Goal: Task Accomplishment & Management: Manage account settings

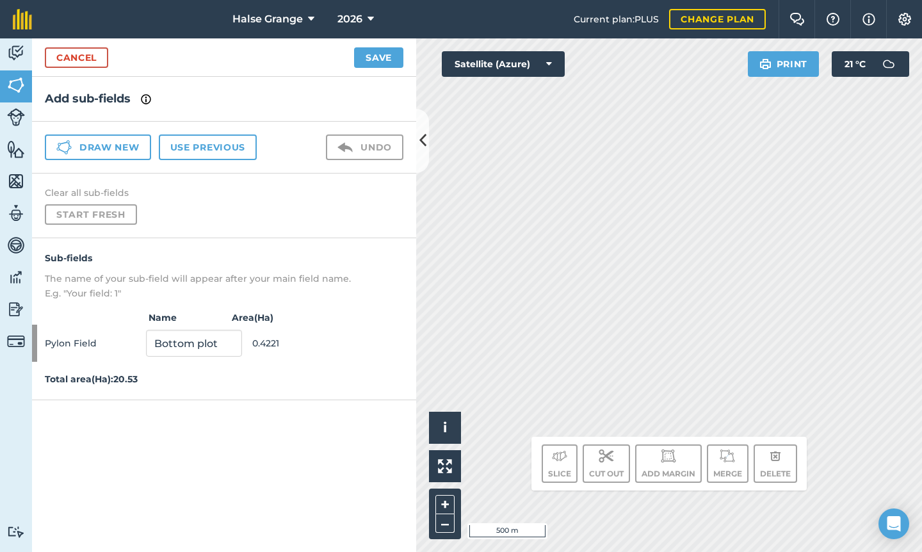
click at [70, 59] on link "Cancel" at bounding box center [76, 57] width 63 height 20
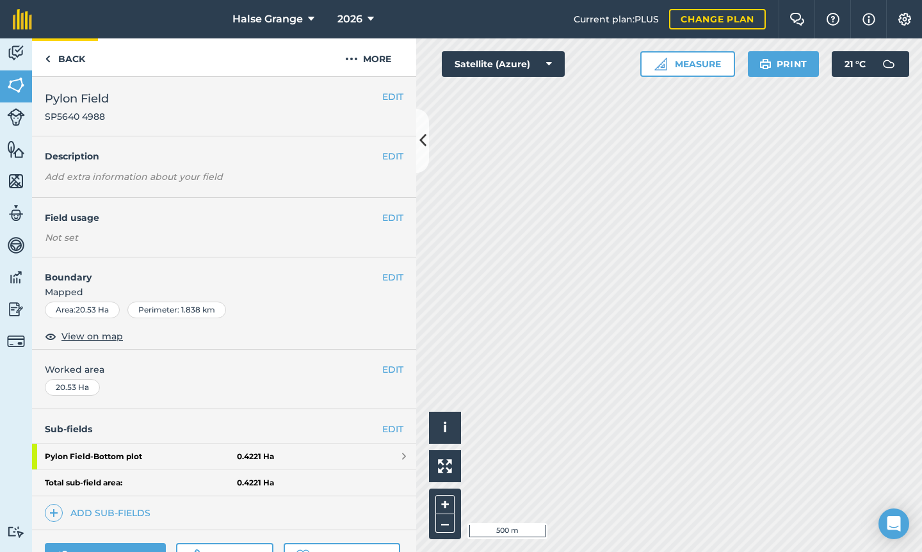
click at [65, 57] on link "Back" at bounding box center [65, 57] width 66 height 38
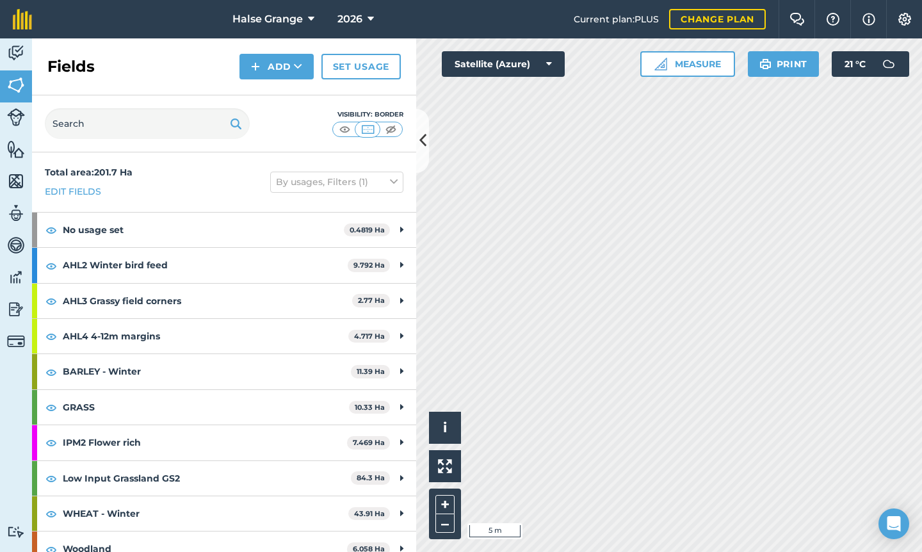
click at [687, 58] on button "Measure" at bounding box center [687, 64] width 95 height 26
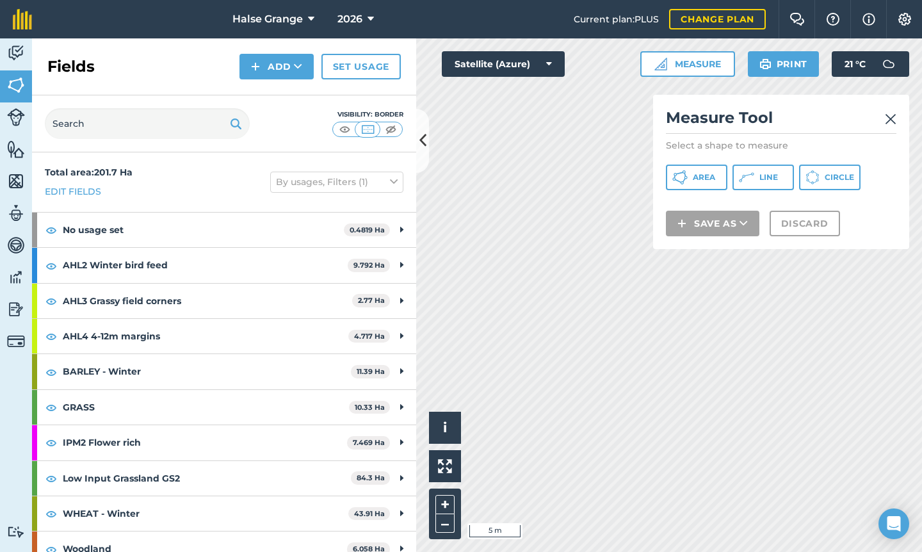
click at [766, 176] on span "Line" at bounding box center [768, 177] width 19 height 10
click at [892, 117] on img at bounding box center [891, 118] width 12 height 15
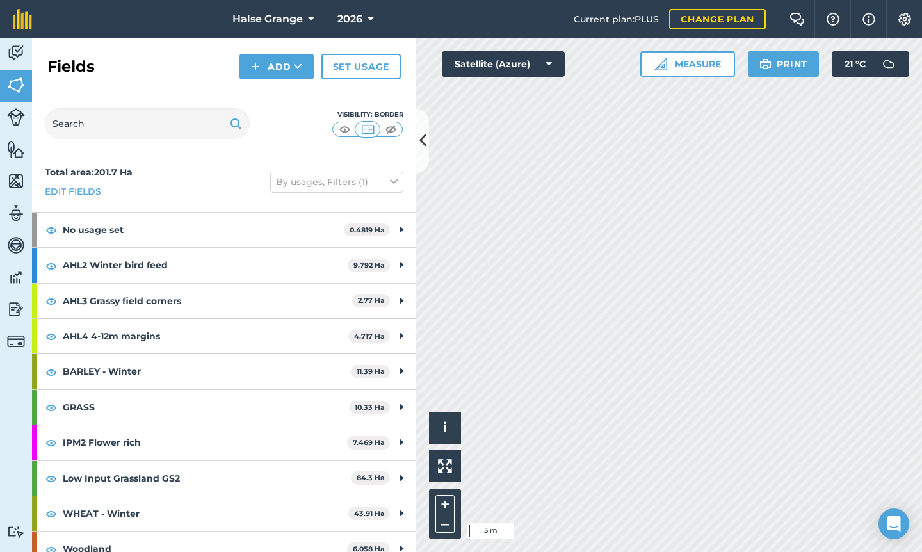
click at [422, 140] on icon at bounding box center [422, 140] width 7 height 22
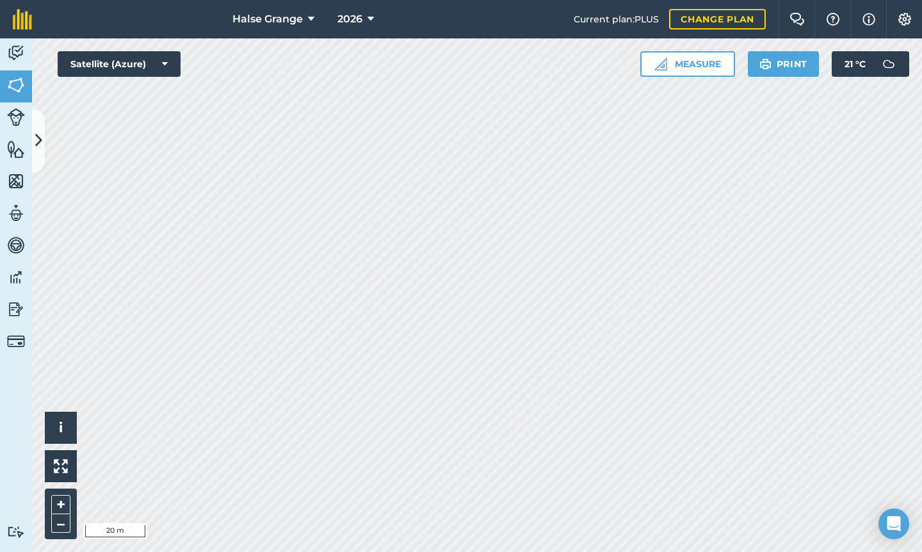
click at [15, 84] on img at bounding box center [16, 85] width 18 height 19
click at [364, 18] on button "2026" at bounding box center [355, 19] width 47 height 38
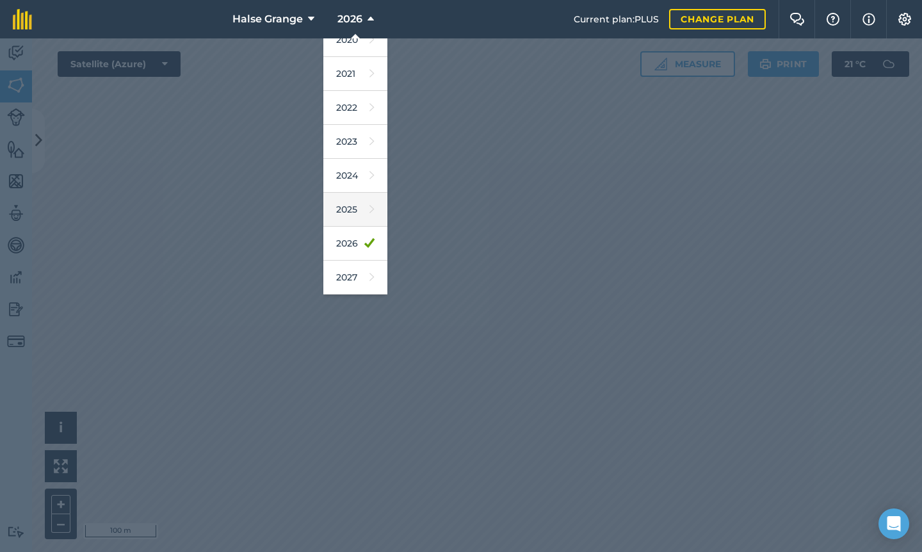
scroll to position [117, 0]
click at [349, 214] on link "2025" at bounding box center [355, 210] width 64 height 34
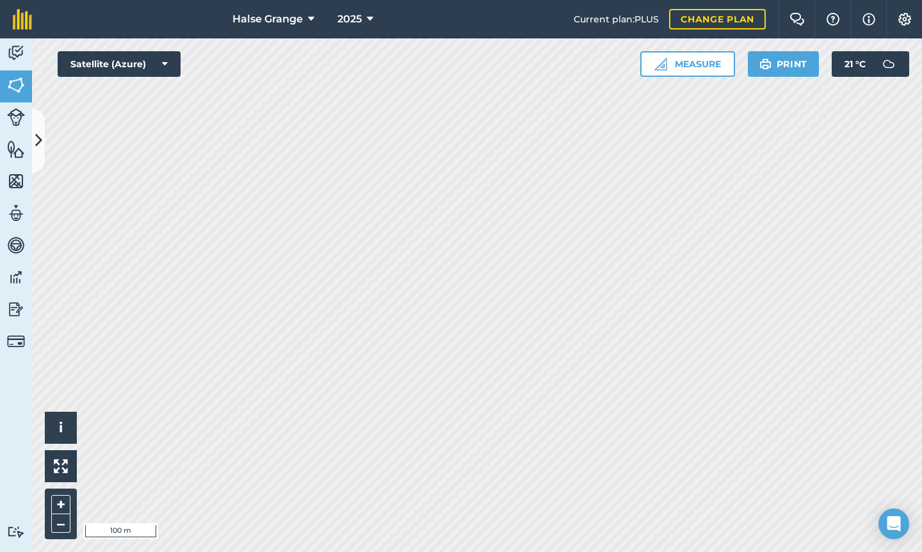
click at [357, 13] on span "2025" at bounding box center [349, 19] width 24 height 15
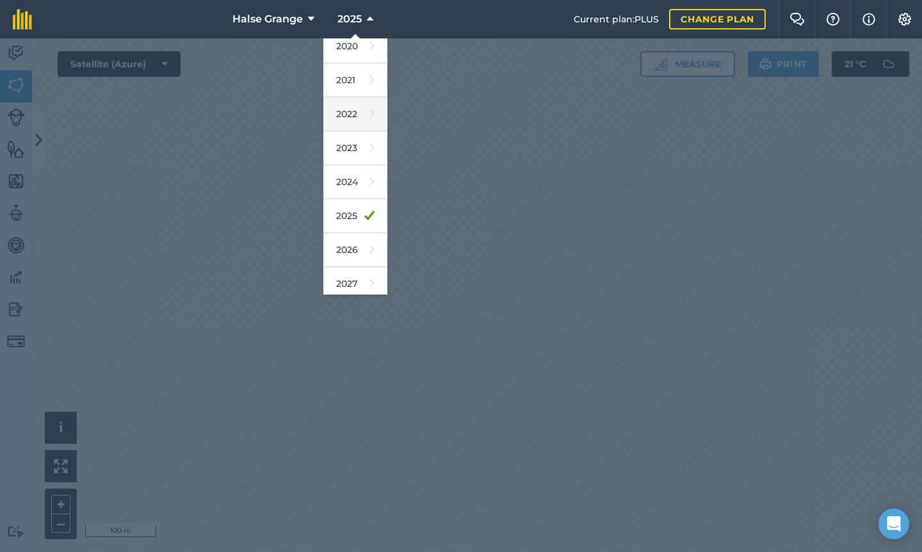
scroll to position [112, 0]
click at [353, 241] on link "2026" at bounding box center [355, 249] width 64 height 34
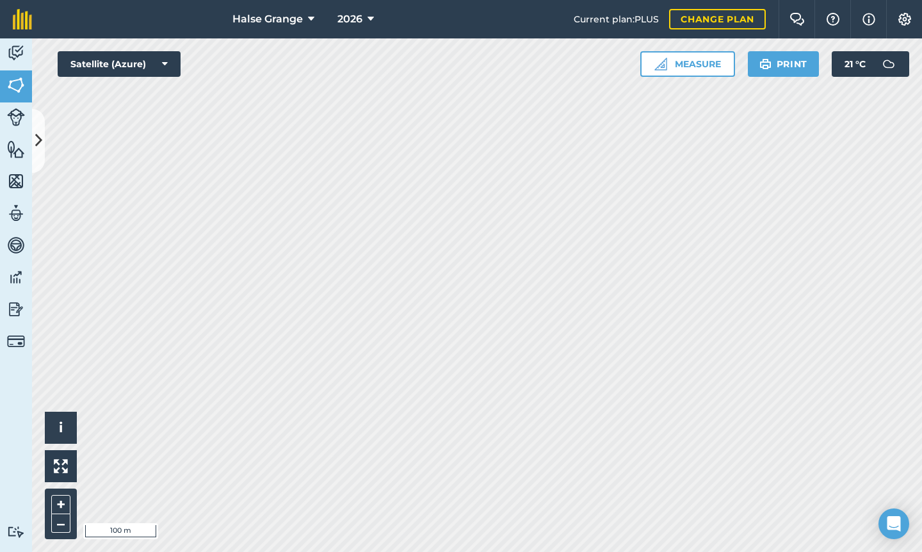
click at [913, 23] on button "Settings" at bounding box center [904, 19] width 36 height 38
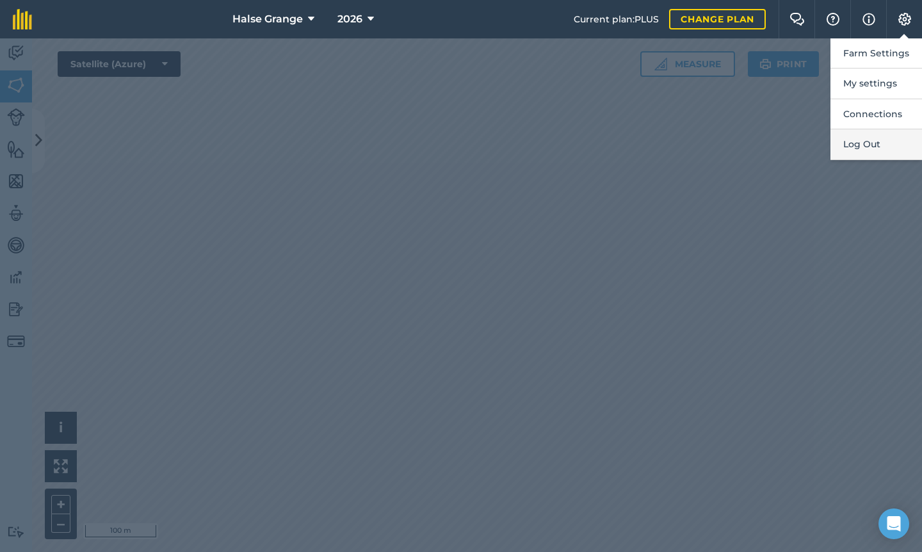
click at [881, 146] on button "Log Out" at bounding box center [876, 144] width 92 height 30
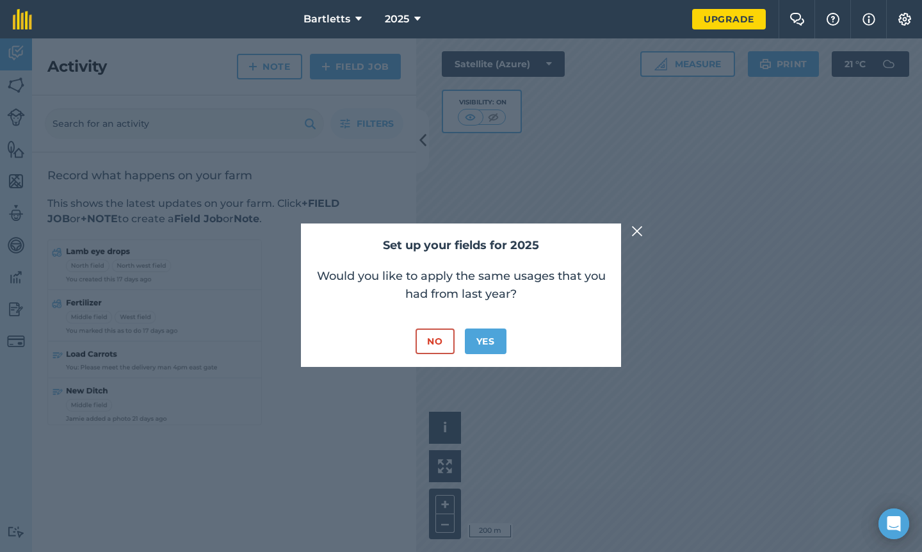
click at [435, 343] on button "No" at bounding box center [434, 341] width 38 height 26
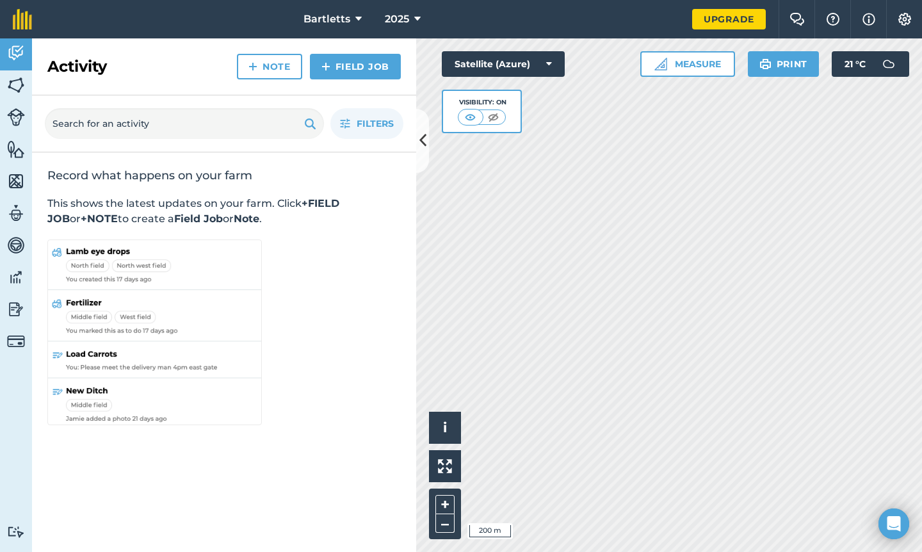
click at [346, 32] on button "Bartletts" at bounding box center [332, 19] width 68 height 38
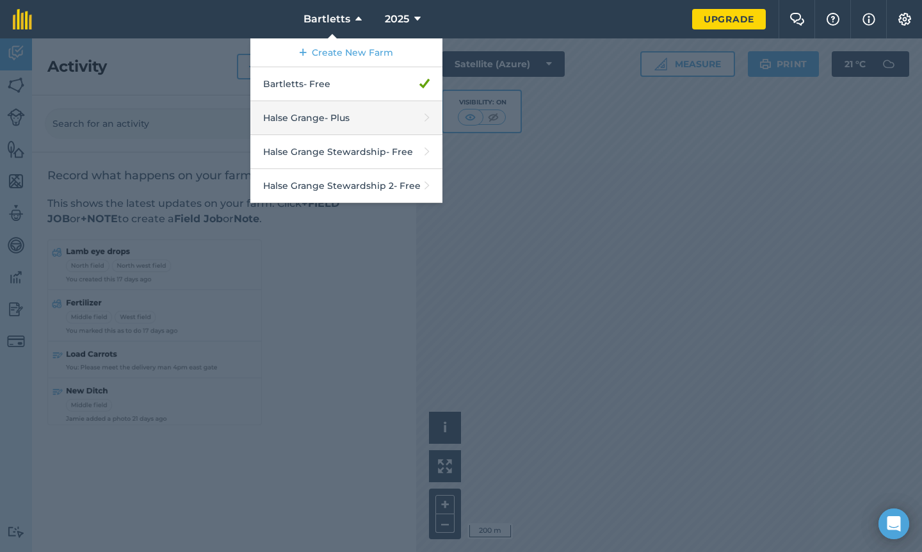
click at [341, 116] on link "Halse Grange - Plus" at bounding box center [346, 118] width 192 height 34
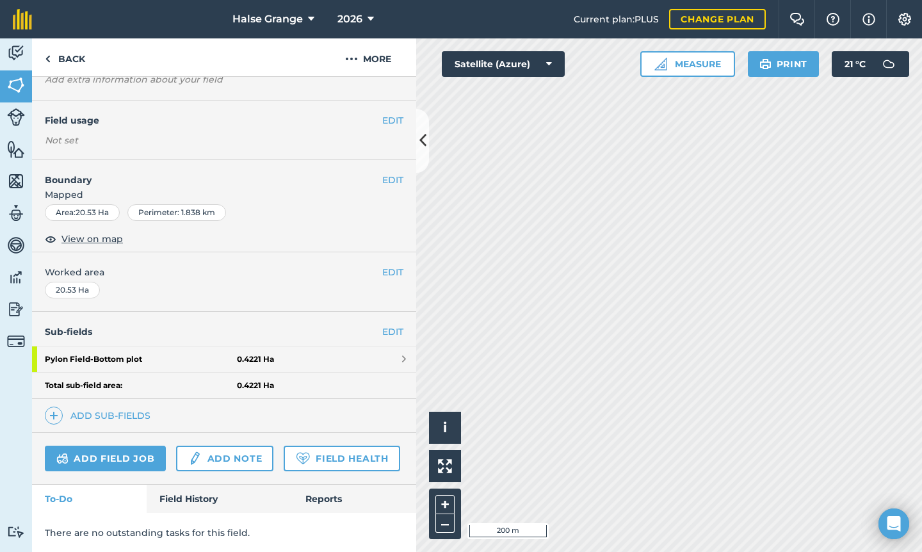
scroll to position [96, 0]
click at [110, 421] on link "Add sub-fields" at bounding box center [100, 417] width 111 height 18
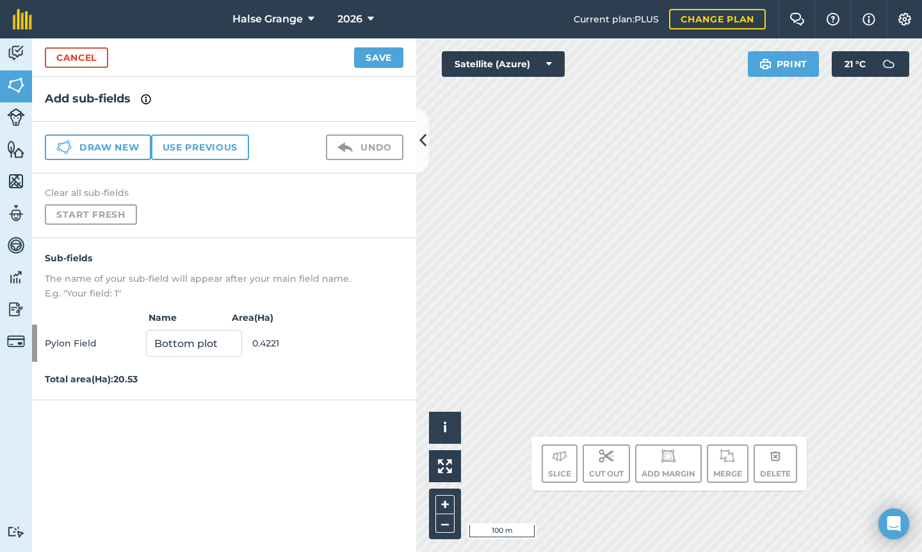
click at [189, 147] on button "Use previous" at bounding box center [200, 147] width 98 height 26
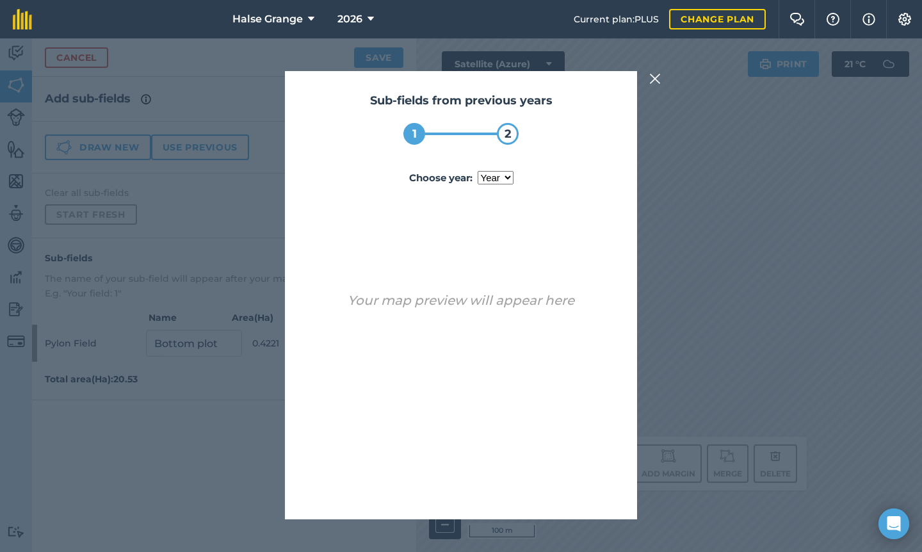
select select "2025"
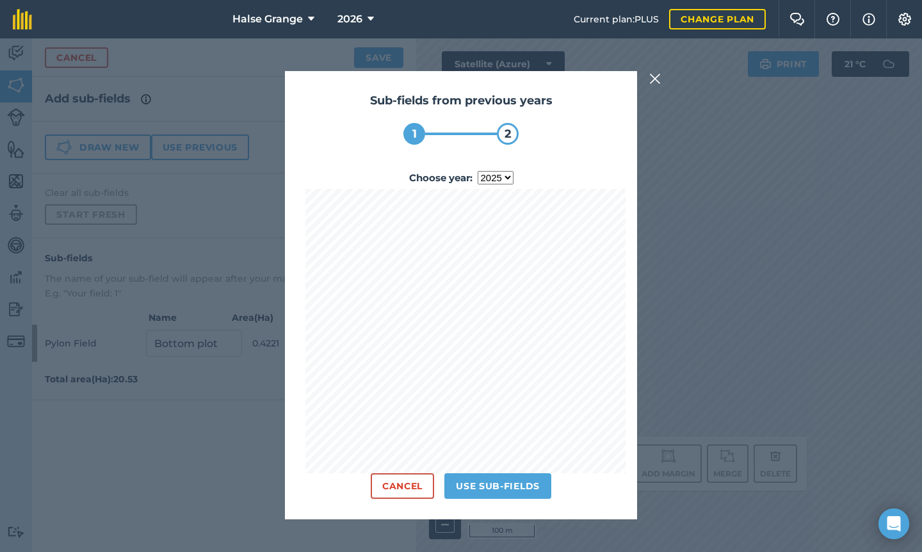
scroll to position [15, 0]
click at [498, 499] on button "Use sub-fields" at bounding box center [497, 486] width 107 height 26
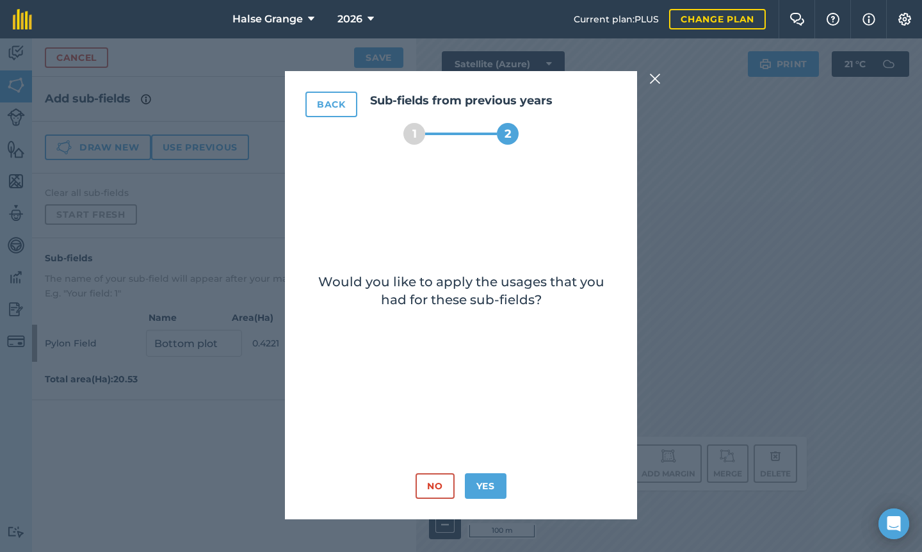
click at [491, 486] on button "Yes" at bounding box center [486, 486] width 42 height 26
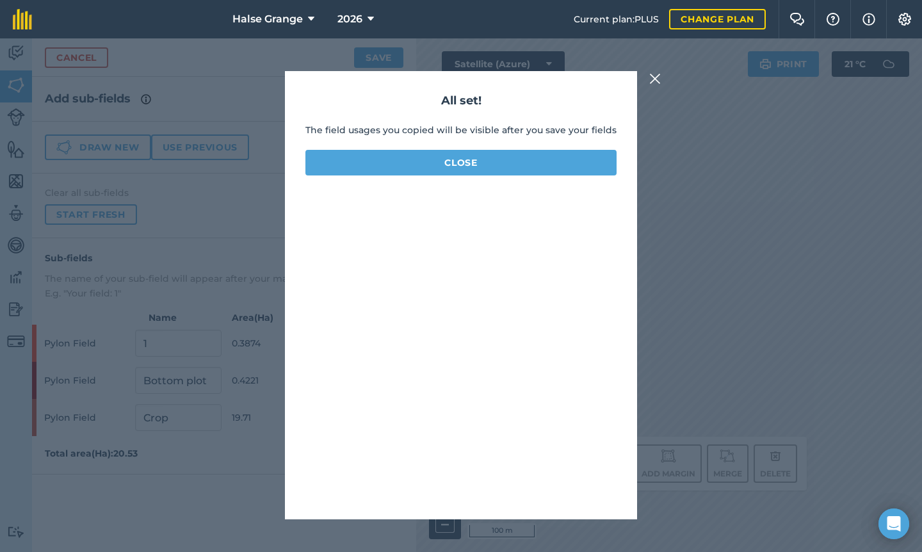
click at [463, 168] on button "Close" at bounding box center [460, 163] width 311 height 26
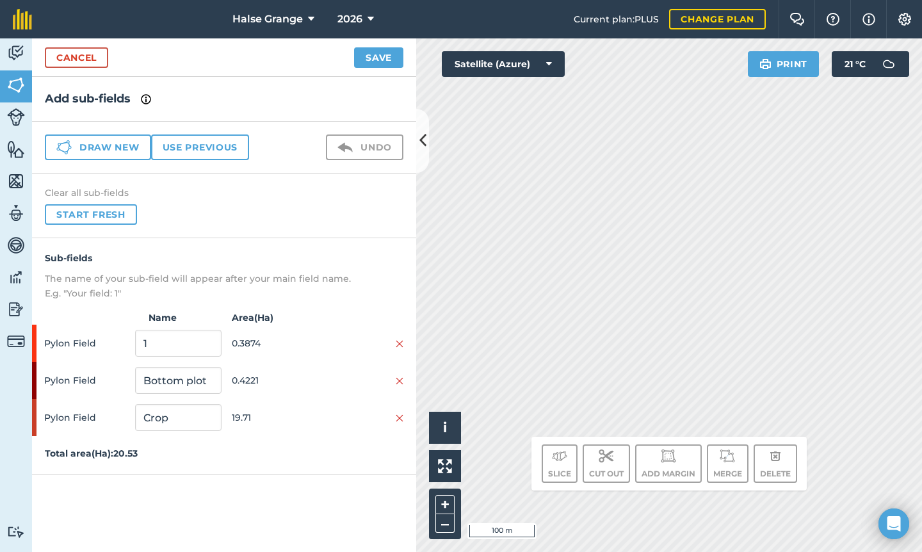
click at [374, 52] on button "Save" at bounding box center [378, 57] width 49 height 20
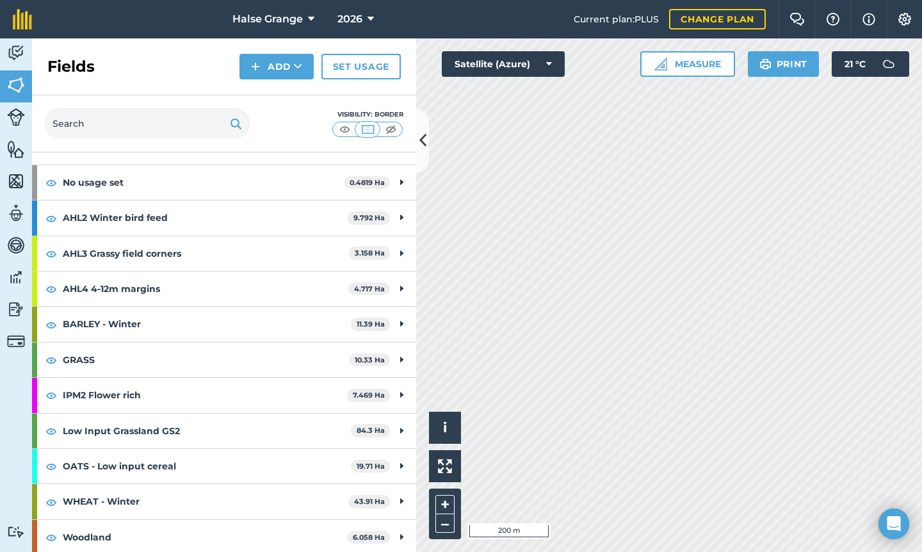
scroll to position [47, 0]
click at [383, 465] on strong "19.71 Ha" at bounding box center [371, 466] width 28 height 9
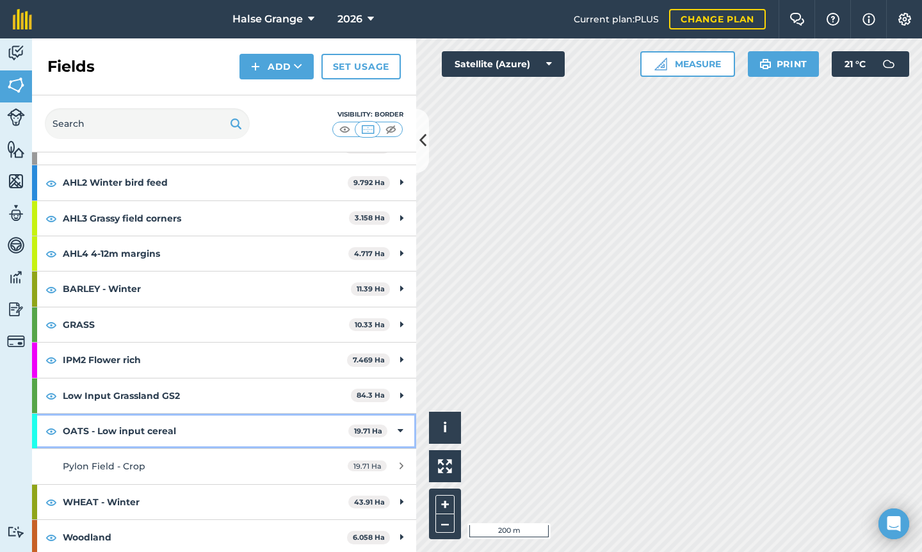
scroll to position [82, 0]
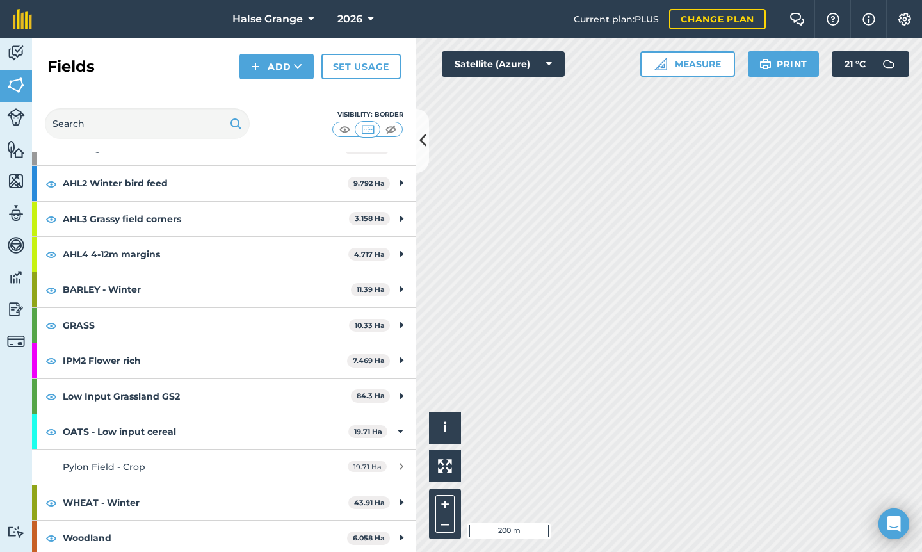
click at [310, 458] on link "Pylon Field - Crop 19.71 Ha" at bounding box center [224, 466] width 384 height 35
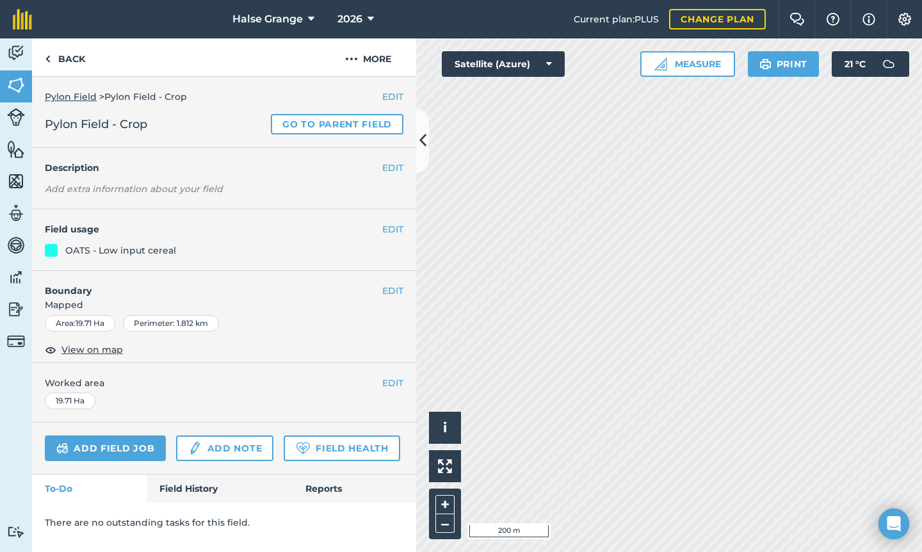
click at [390, 229] on button "EDIT" at bounding box center [392, 229] width 21 height 14
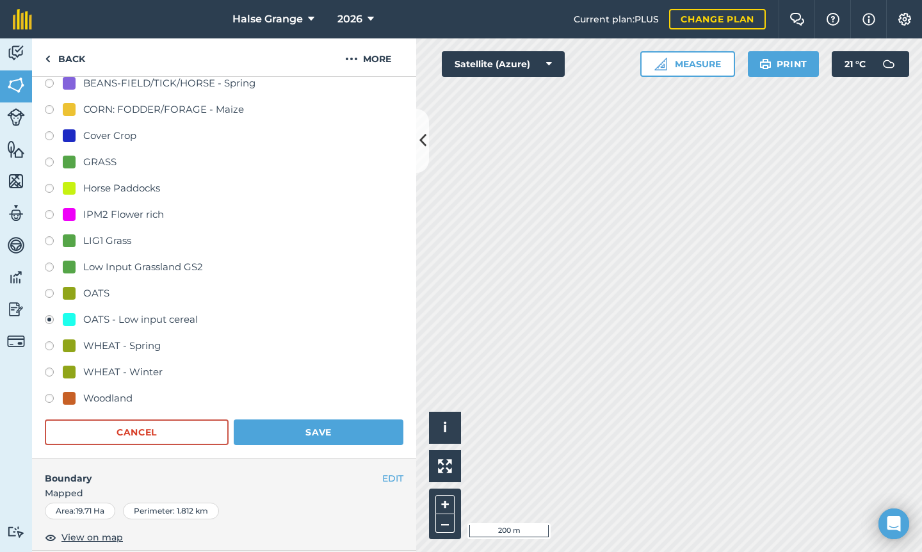
scroll to position [337, 0]
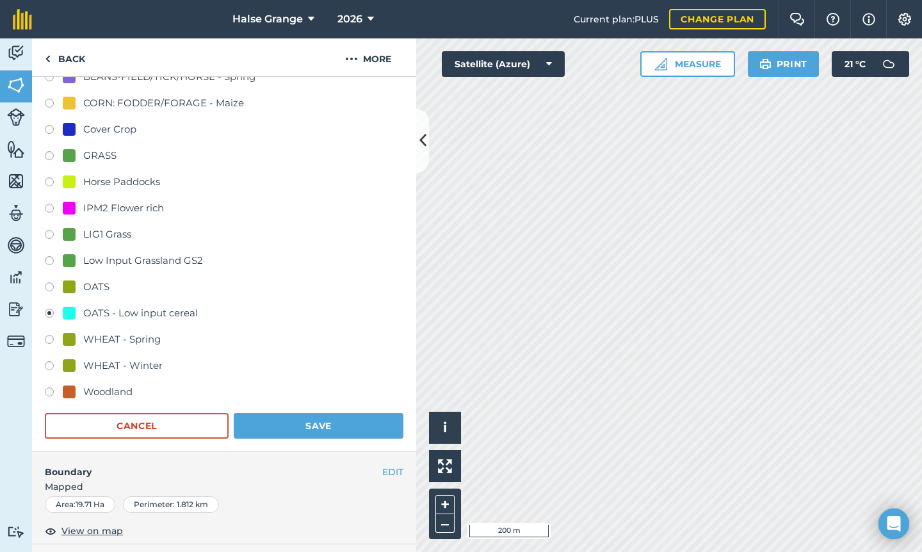
click at [137, 368] on div "WHEAT - Winter" at bounding box center [122, 365] width 79 height 15
radio input "true"
radio input "false"
click at [309, 423] on button "Save" at bounding box center [319, 426] width 170 height 26
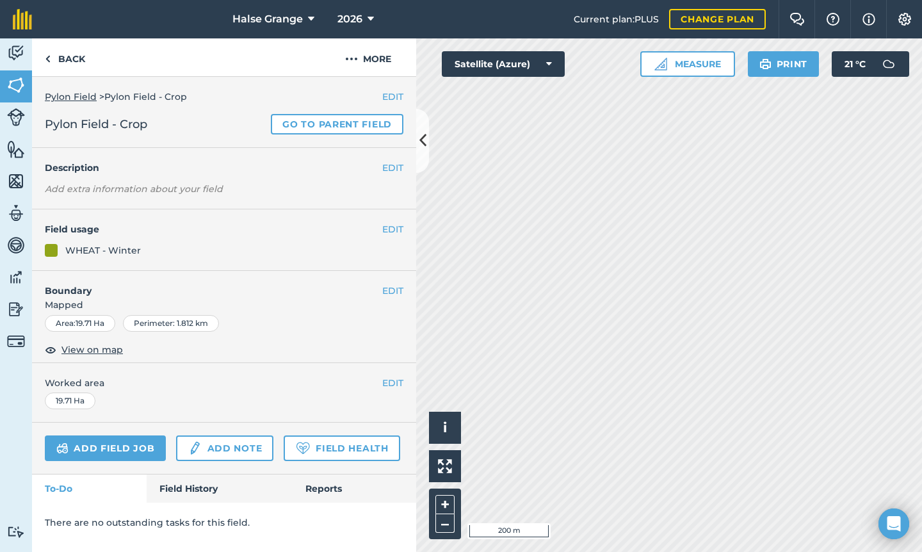
scroll to position [0, 0]
click at [67, 60] on link "Back" at bounding box center [65, 57] width 66 height 38
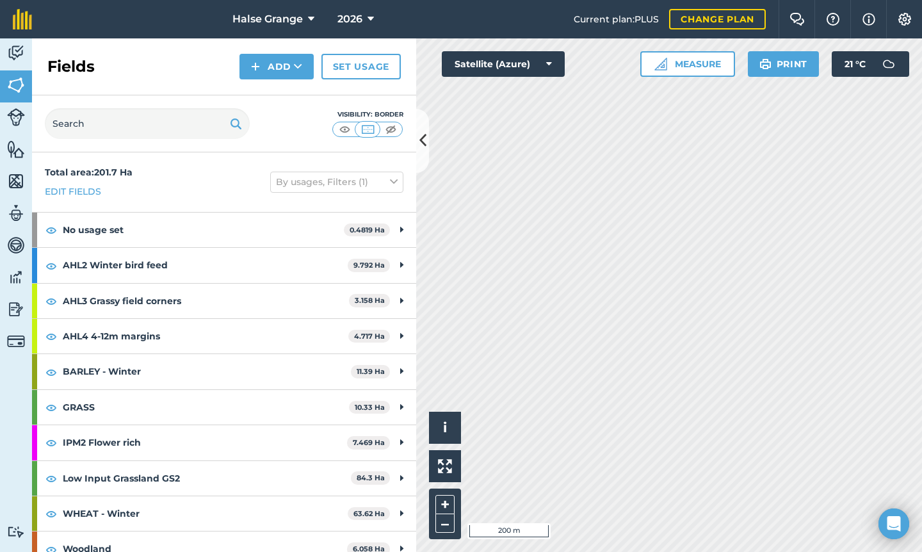
click at [419, 140] on icon at bounding box center [422, 140] width 7 height 22
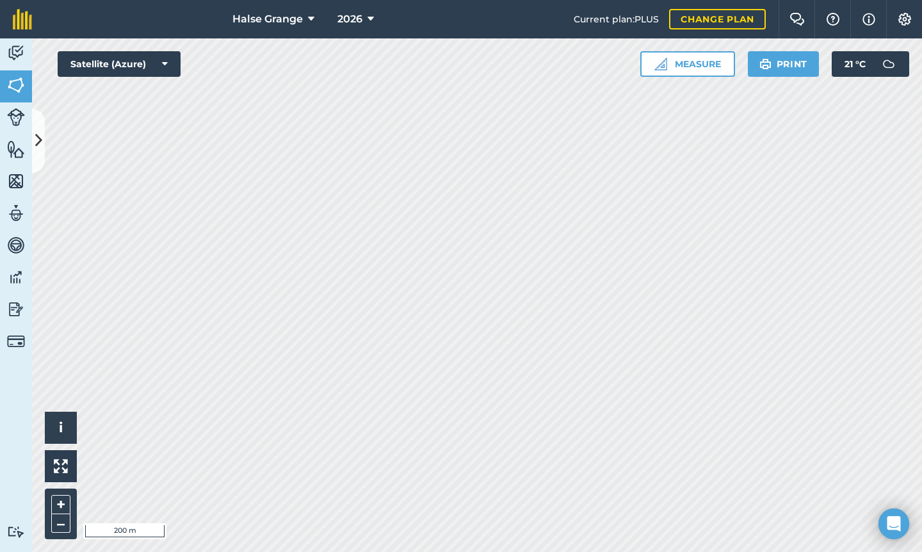
click at [40, 127] on button at bounding box center [38, 141] width 13 height 64
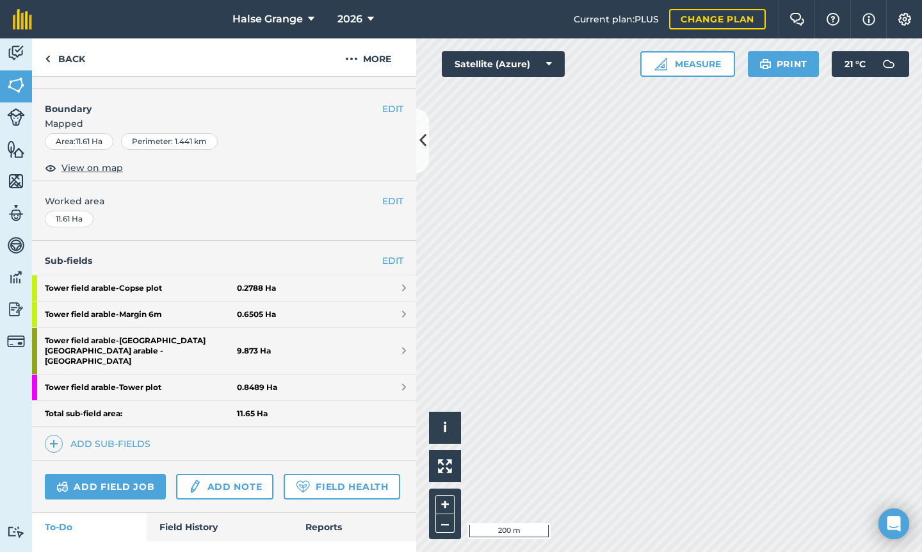
scroll to position [171, 0]
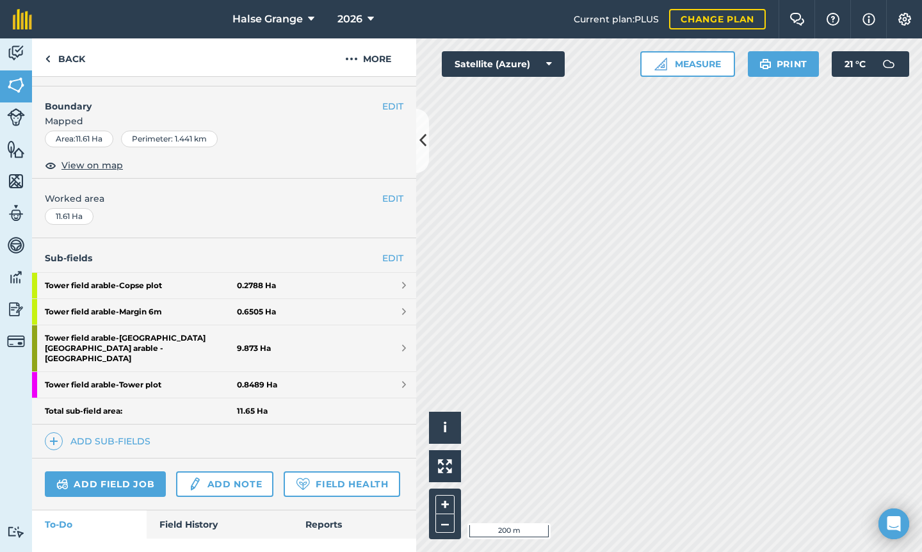
click at [341, 339] on link "Tower field arable - Tower field arable - Tower field arable - Crop 9.873 Ha" at bounding box center [224, 348] width 384 height 46
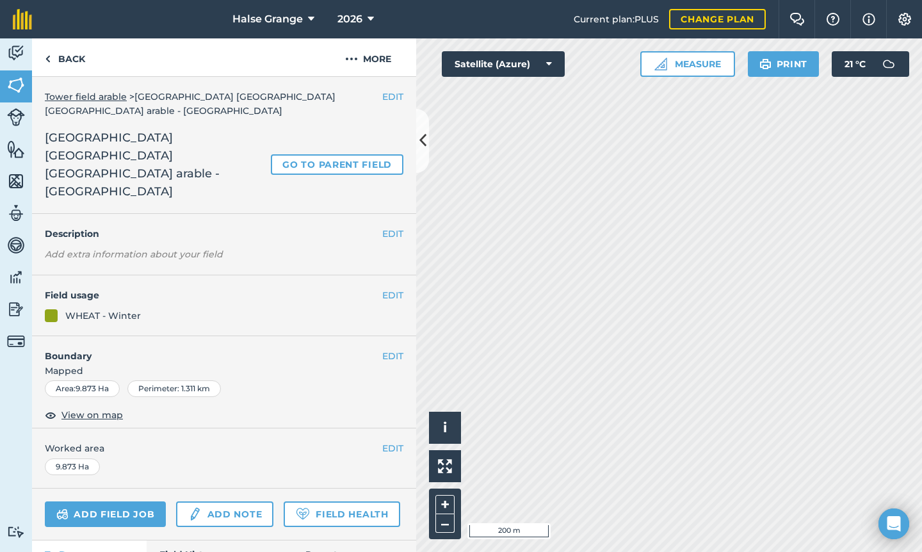
click at [393, 288] on button "EDIT" at bounding box center [392, 295] width 21 height 14
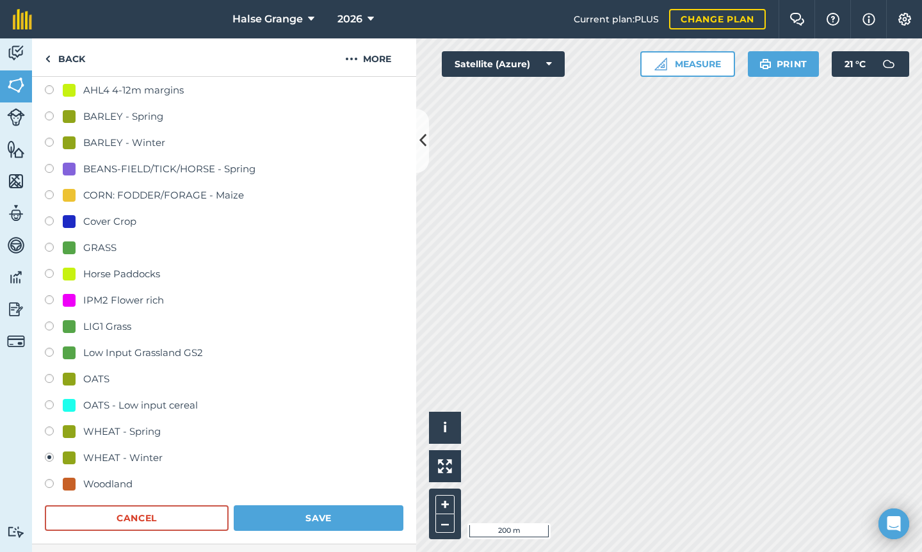
scroll to position [314, 0]
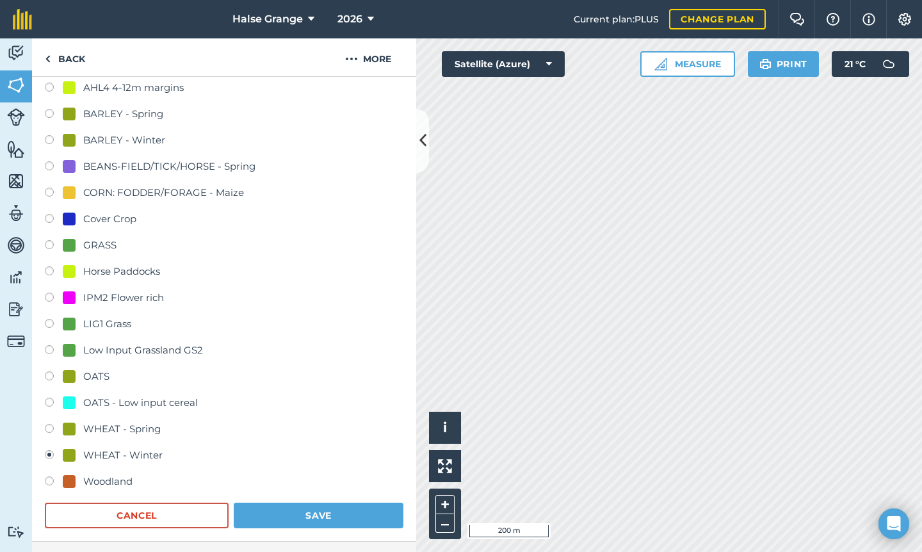
click at [134, 395] on div "OATS - Low input cereal" at bounding box center [140, 402] width 115 height 15
radio input "true"
radio input "false"
click at [329, 503] on button "Save" at bounding box center [319, 516] width 170 height 26
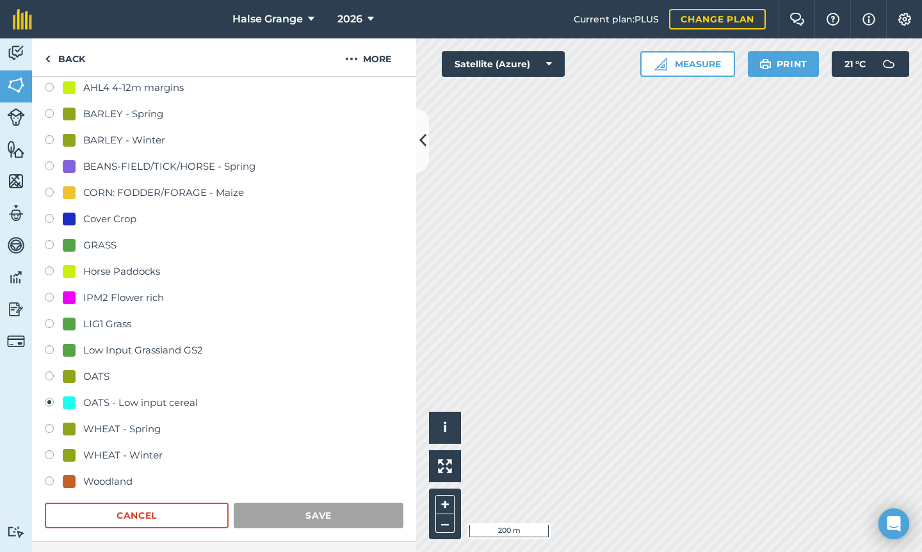
scroll to position [18, 0]
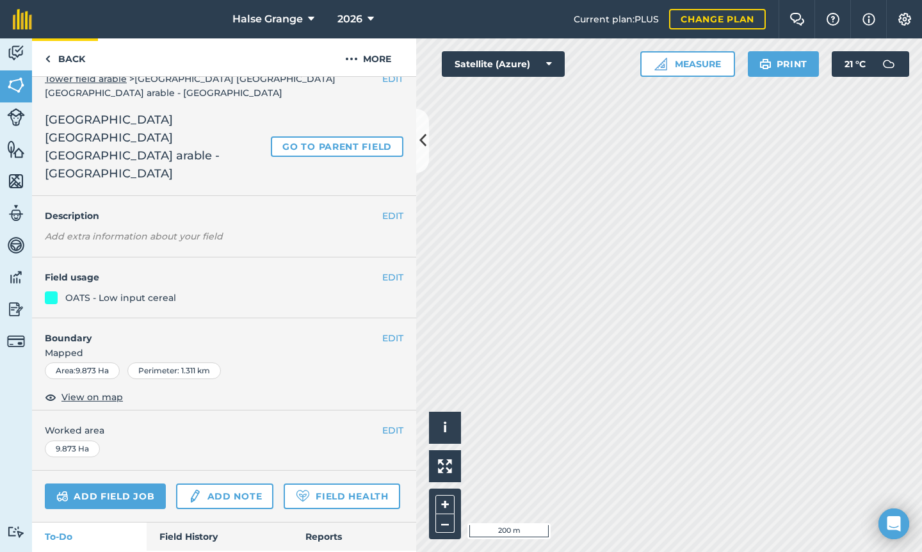
click at [75, 52] on link "Back" at bounding box center [65, 57] width 66 height 38
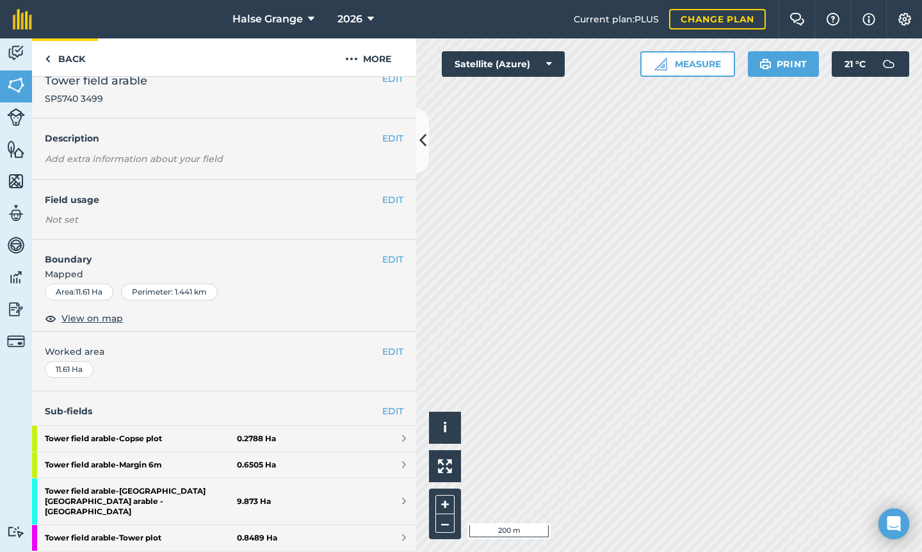
click at [78, 63] on link "Back" at bounding box center [65, 57] width 66 height 38
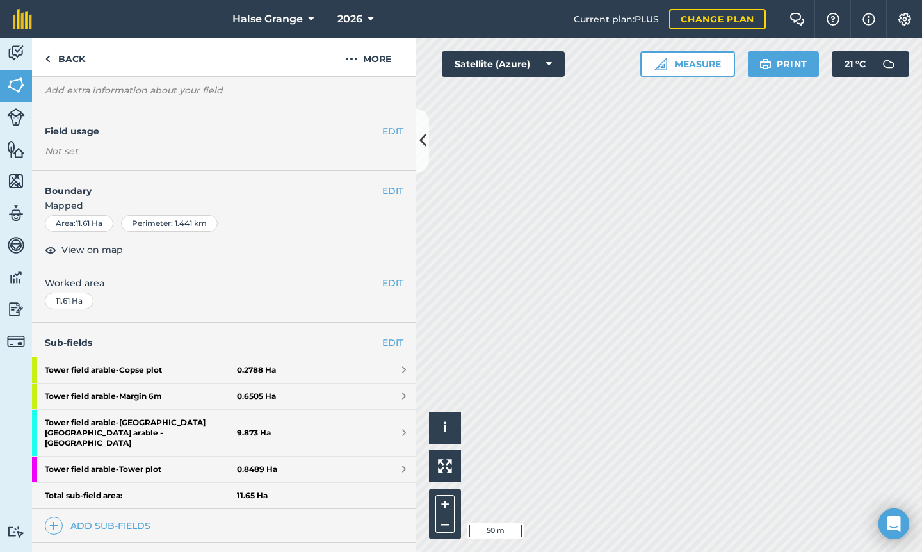
scroll to position [96, 0]
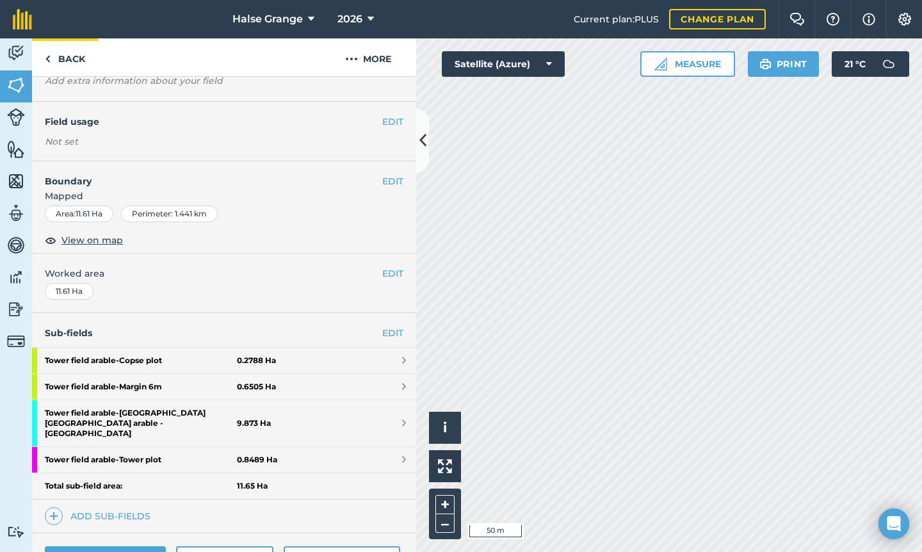
click at [73, 54] on link "Back" at bounding box center [65, 57] width 66 height 38
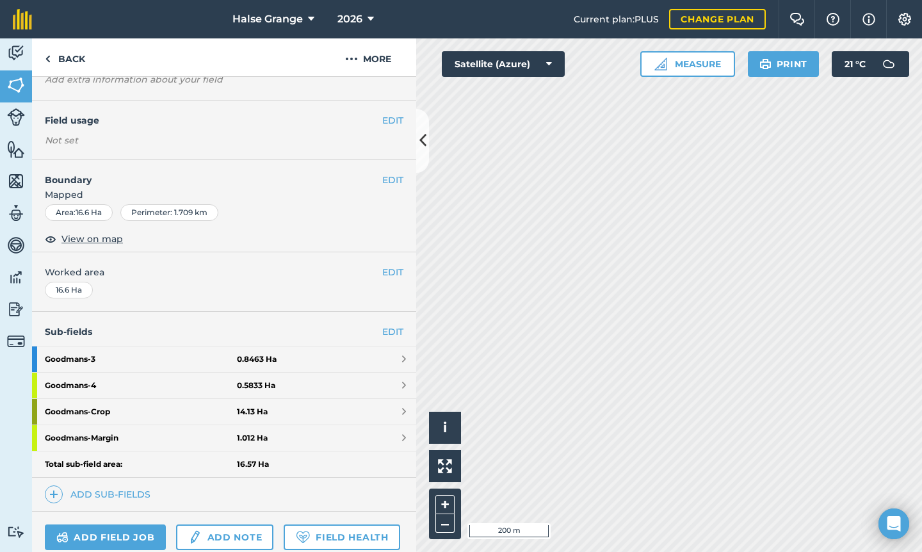
scroll to position [109, 0]
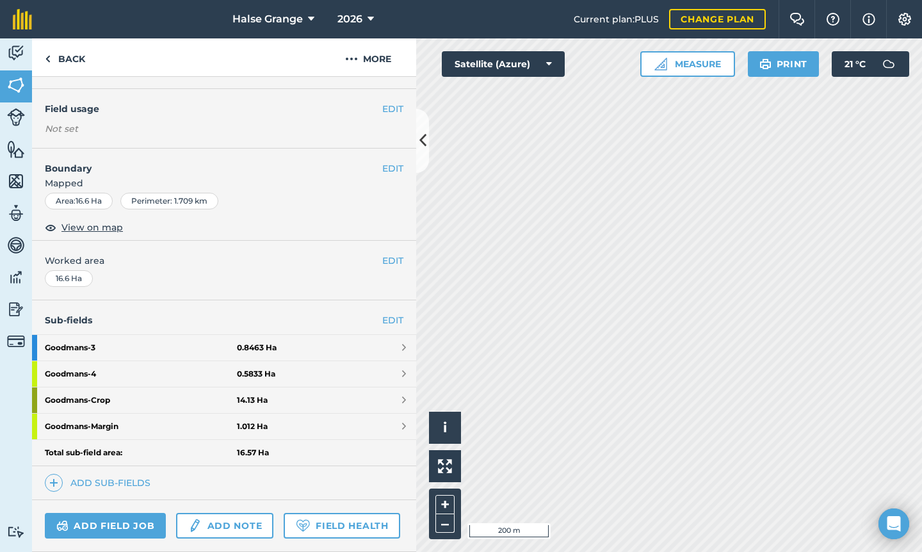
click at [366, 396] on link "Goodmans - Crop 14.13 Ha" at bounding box center [224, 400] width 384 height 26
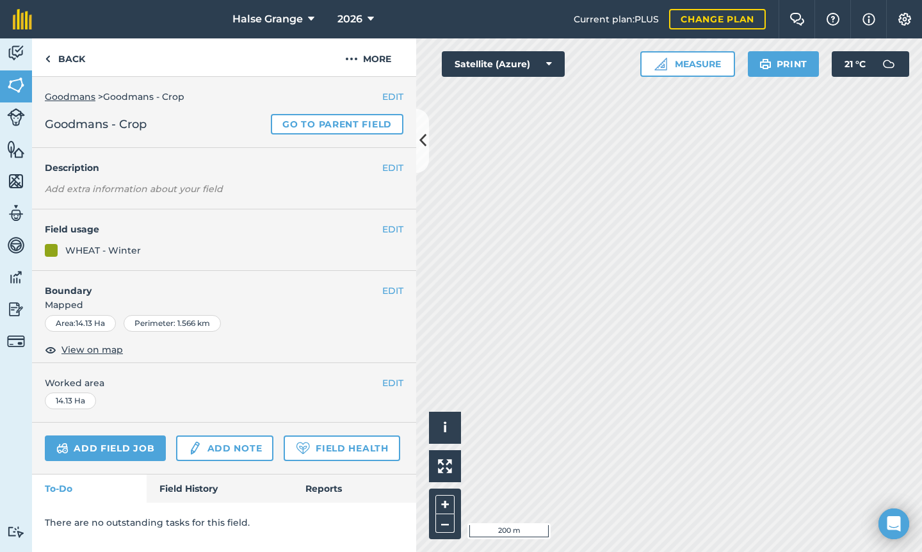
click at [390, 225] on button "EDIT" at bounding box center [392, 229] width 21 height 14
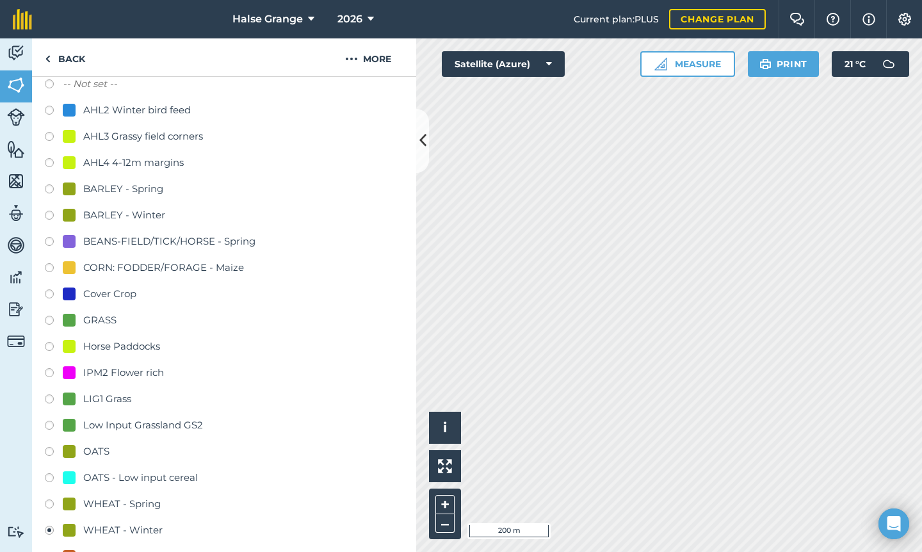
scroll to position [178, 0]
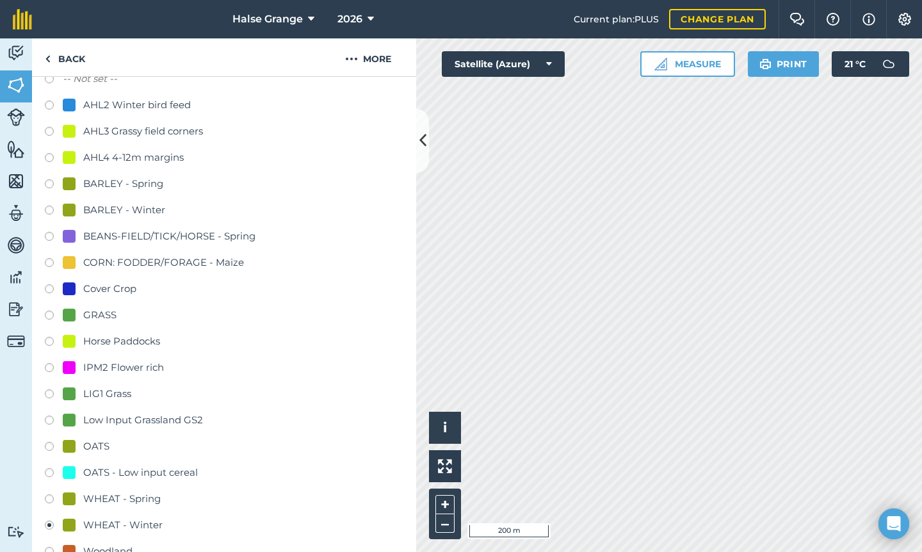
click at [103, 465] on div "OATS - Low input cereal" at bounding box center [140, 472] width 115 height 15
radio input "true"
radio input "false"
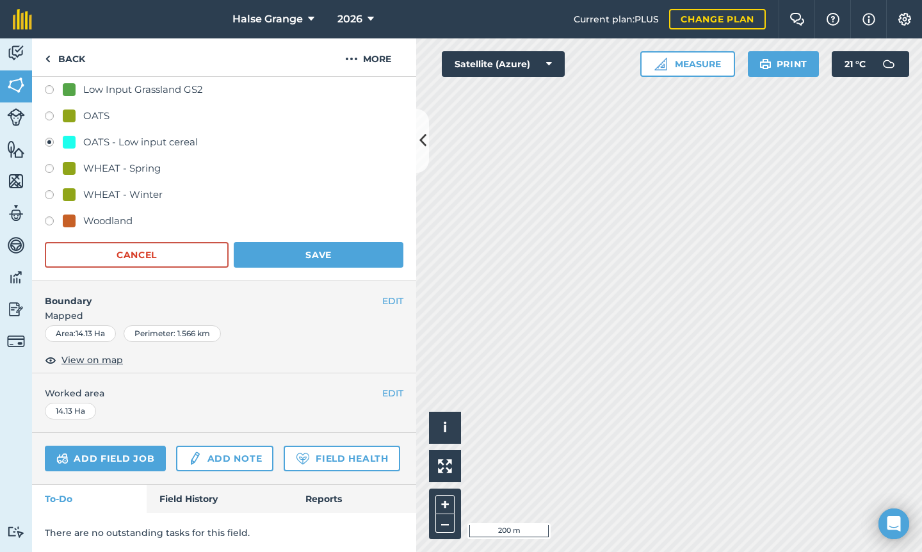
scroll to position [508, 0]
click at [319, 254] on button "Save" at bounding box center [319, 256] width 170 height 26
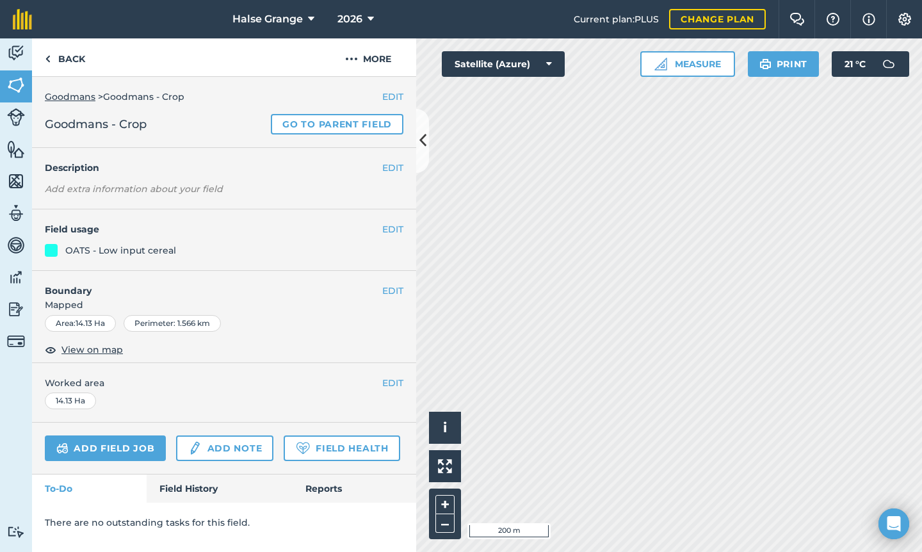
scroll to position [0, 0]
click at [70, 49] on link "Back" at bounding box center [65, 57] width 66 height 38
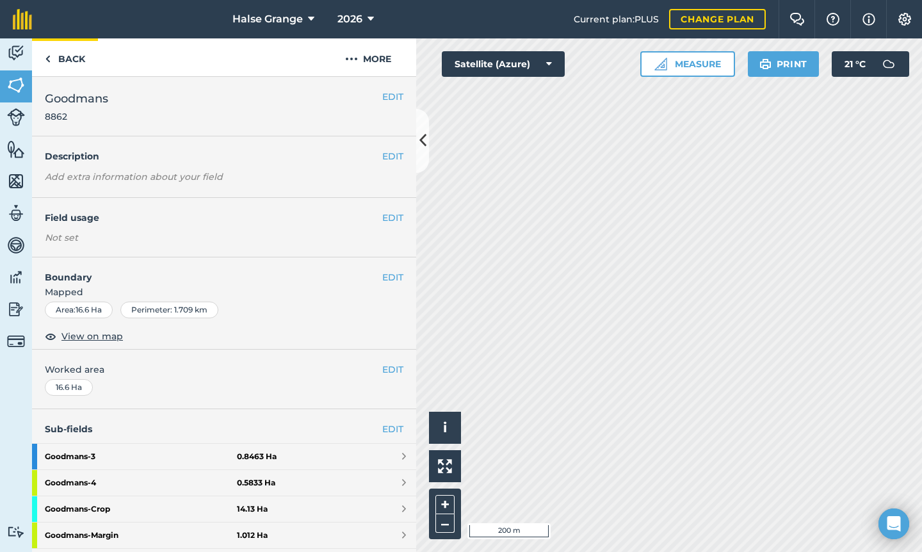
click at [74, 61] on link "Back" at bounding box center [65, 57] width 66 height 38
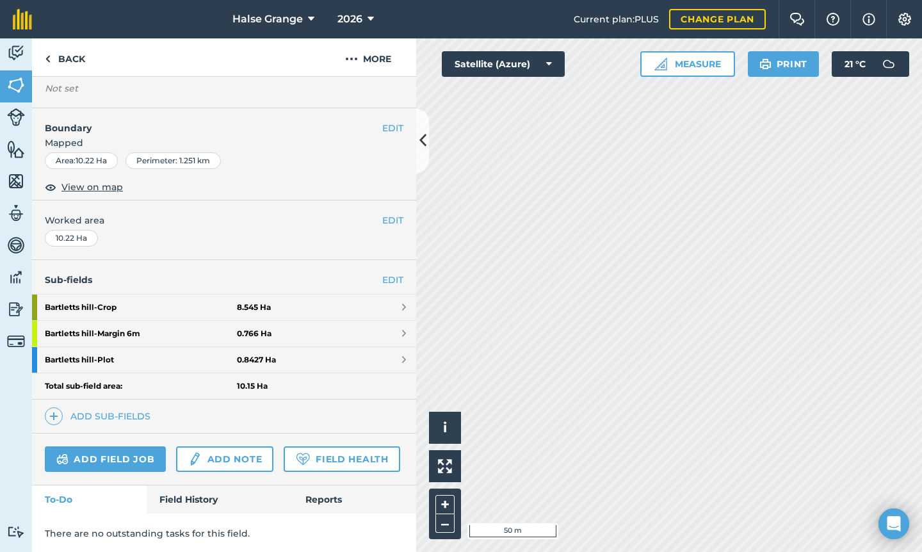
scroll to position [149, 0]
click at [388, 305] on link "Bartletts hill - Crop 8.545 Ha" at bounding box center [224, 308] width 384 height 26
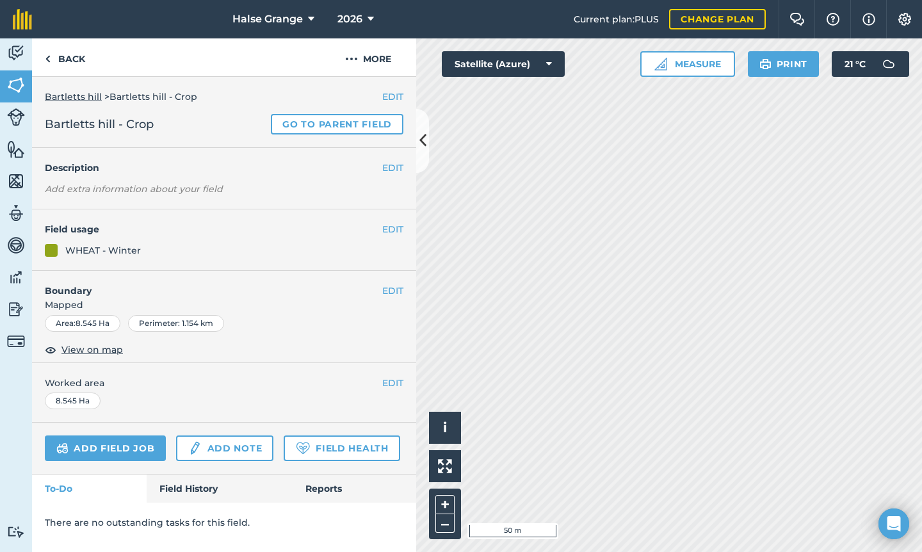
click at [396, 219] on div "EDIT Field usage WHEAT - Winter" at bounding box center [224, 239] width 384 height 61
click at [396, 229] on button "EDIT" at bounding box center [392, 229] width 21 height 14
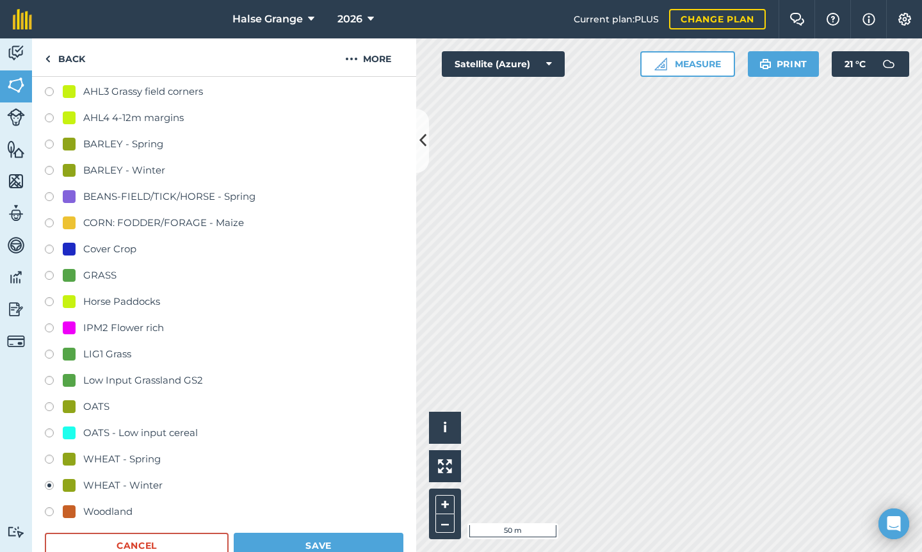
scroll to position [241, 0]
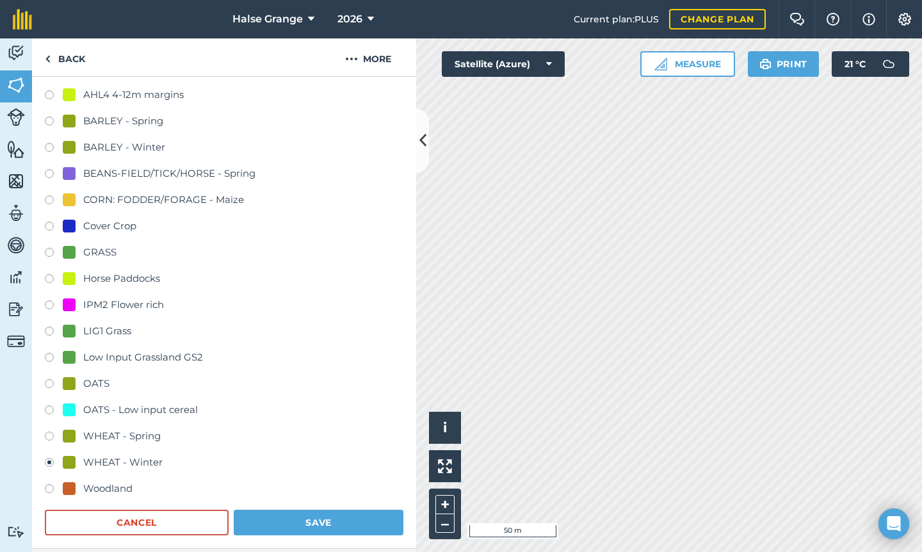
click at [280, 516] on button "Save" at bounding box center [319, 523] width 170 height 26
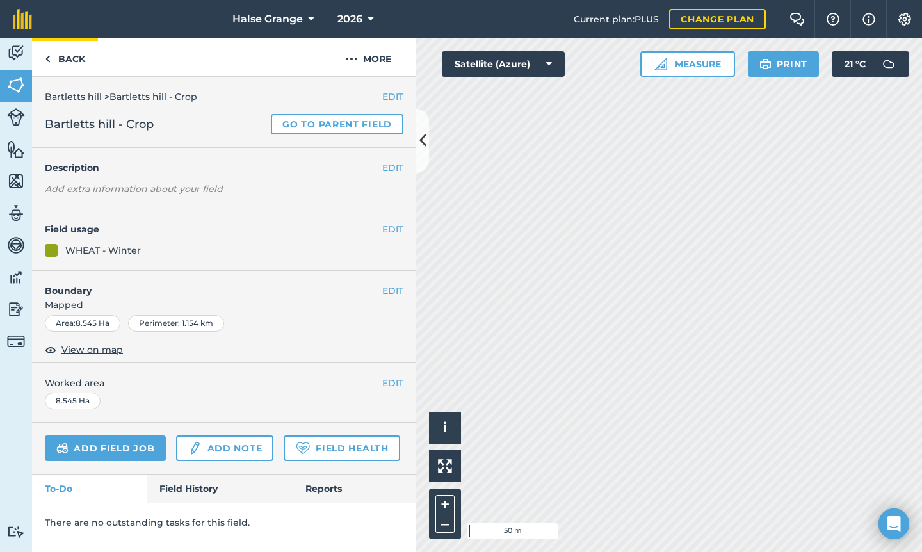
scroll to position [0, 0]
click at [79, 54] on link "Back" at bounding box center [65, 57] width 66 height 38
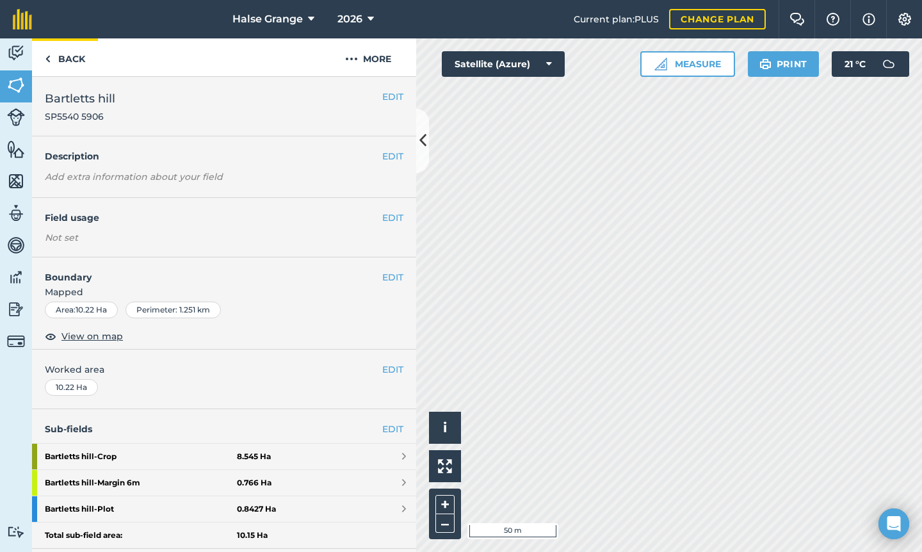
click at [79, 54] on link "Back" at bounding box center [65, 57] width 66 height 38
click at [394, 220] on button "EDIT" at bounding box center [392, 218] width 21 height 14
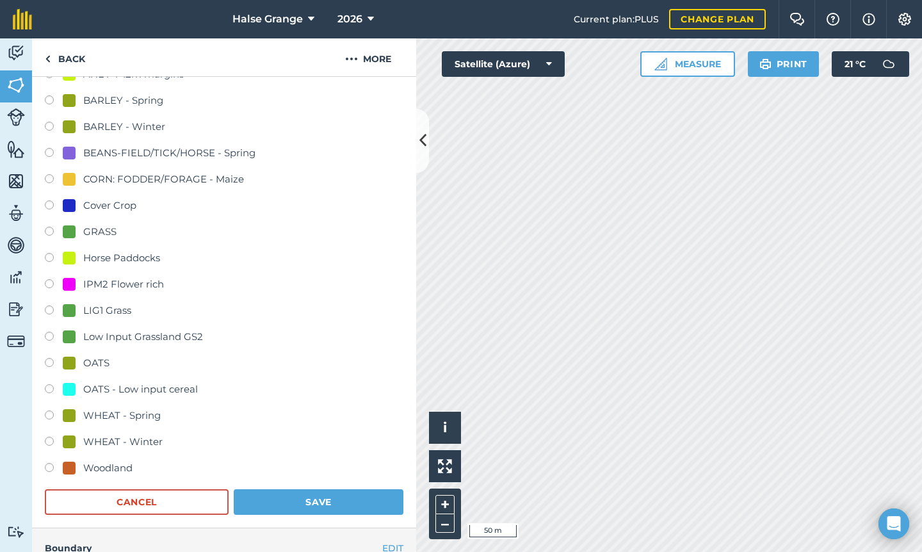
scroll to position [252, 0]
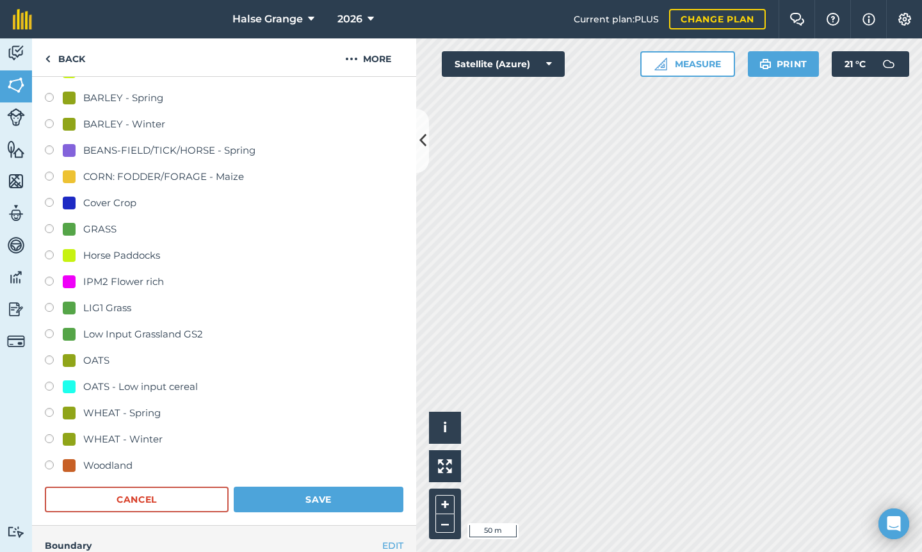
click at [113, 440] on div "WHEAT - Winter" at bounding box center [122, 438] width 79 height 15
radio input "true"
radio input "false"
click at [347, 508] on button "Save" at bounding box center [319, 500] width 170 height 26
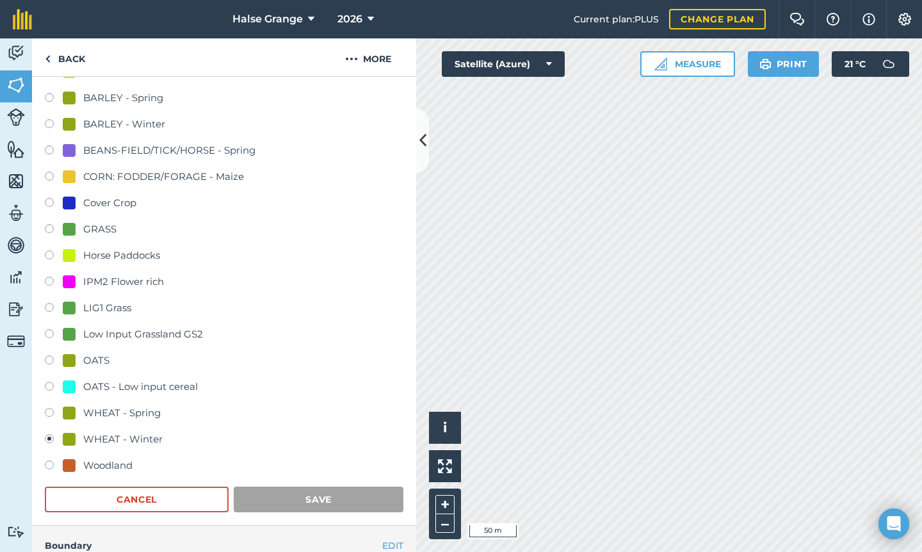
scroll to position [150, 0]
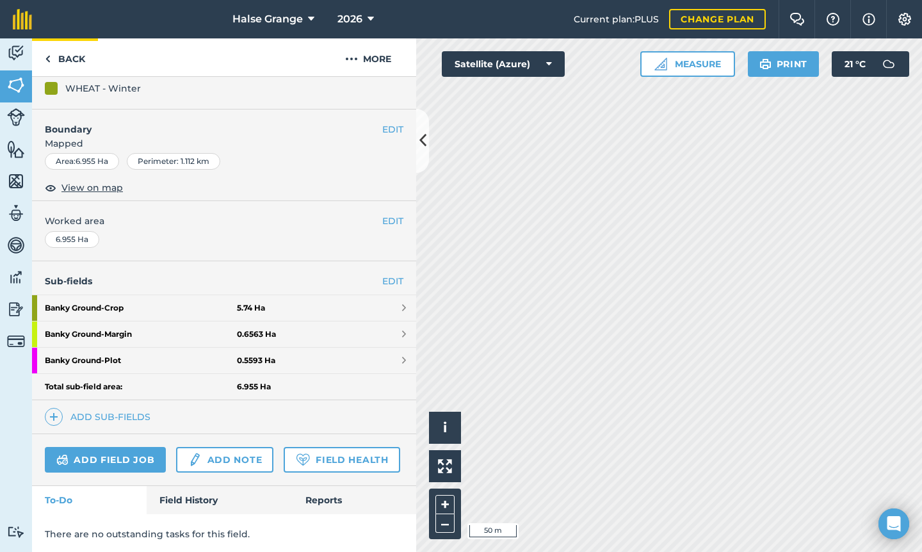
click at [73, 61] on link "Back" at bounding box center [65, 57] width 66 height 38
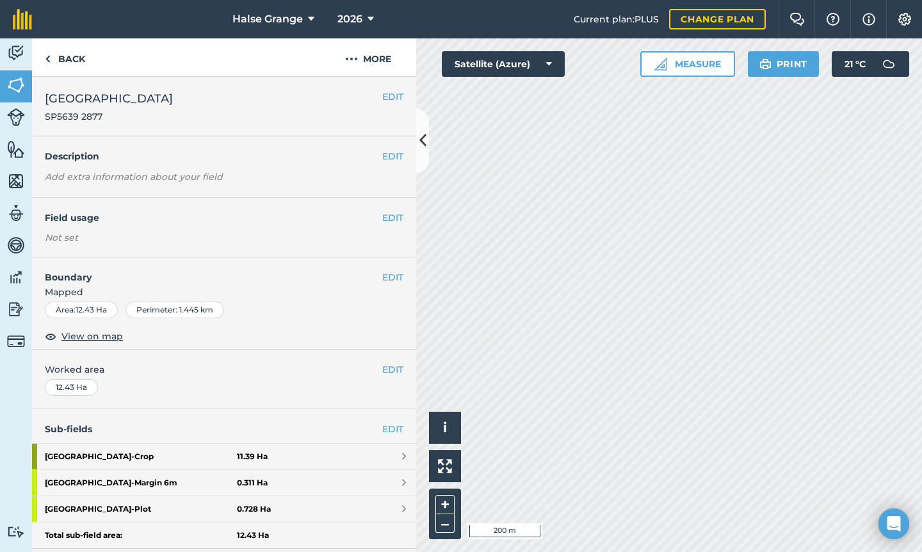
click at [395, 211] on button "EDIT" at bounding box center [392, 218] width 21 height 14
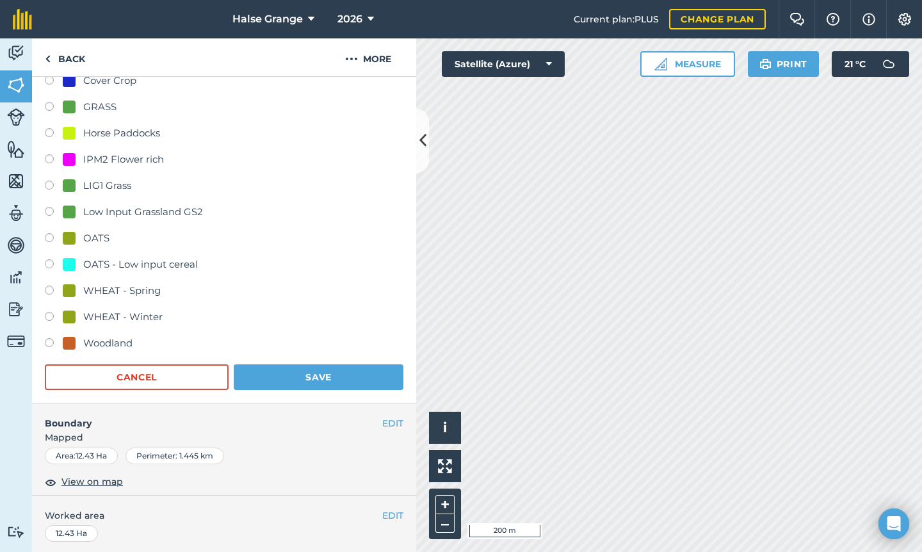
scroll to position [378, 0]
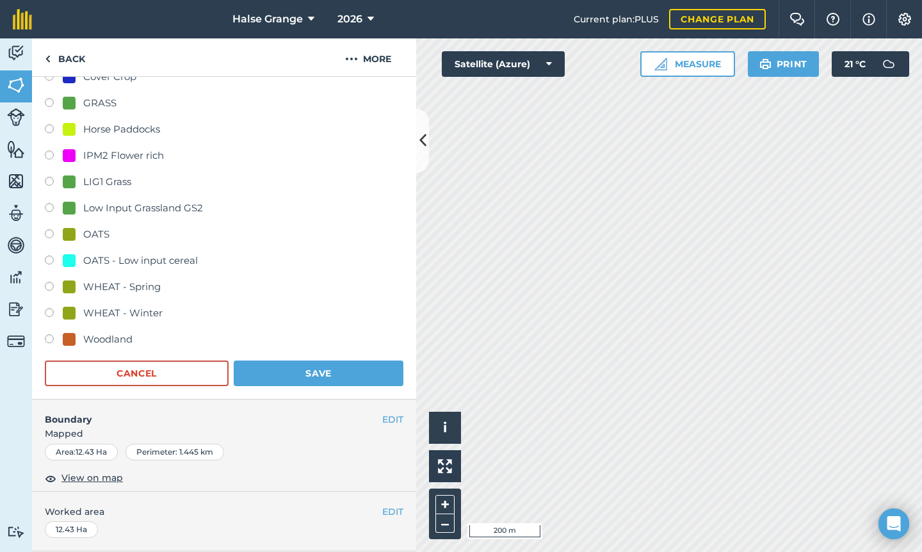
click at [118, 314] on div "WHEAT - Winter" at bounding box center [122, 312] width 79 height 15
radio input "true"
radio input "false"
click at [314, 378] on button "Save" at bounding box center [319, 373] width 170 height 26
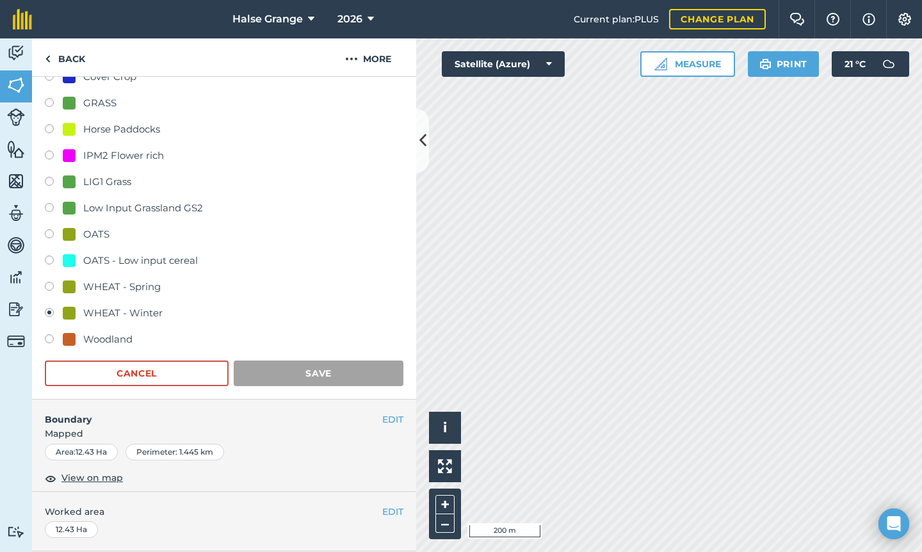
scroll to position [150, 0]
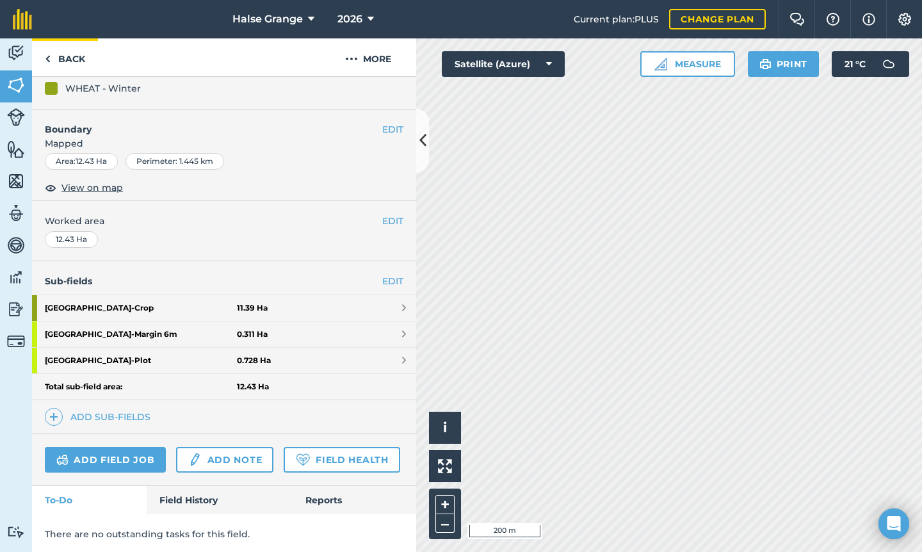
click at [78, 56] on link "Back" at bounding box center [65, 57] width 66 height 38
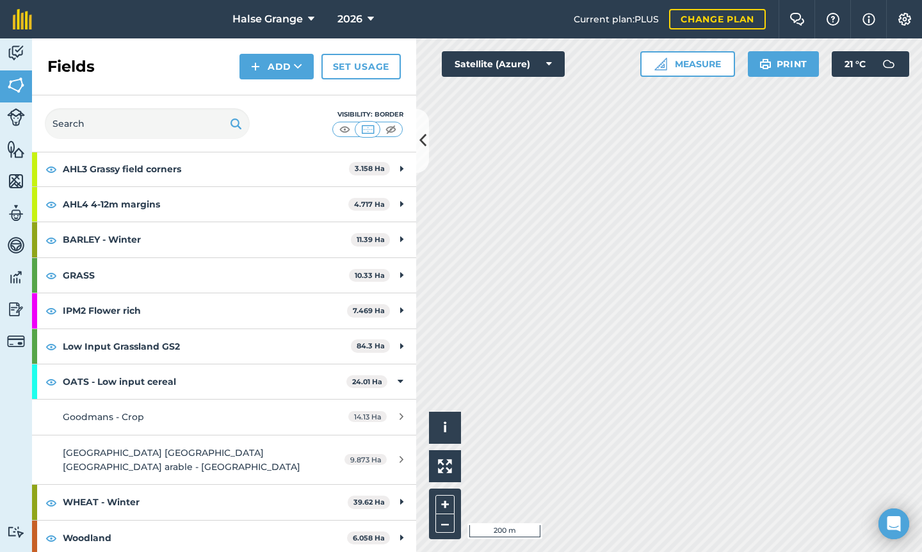
scroll to position [131, 0]
click at [385, 496] on span "39.62 Ha" at bounding box center [369, 502] width 42 height 13
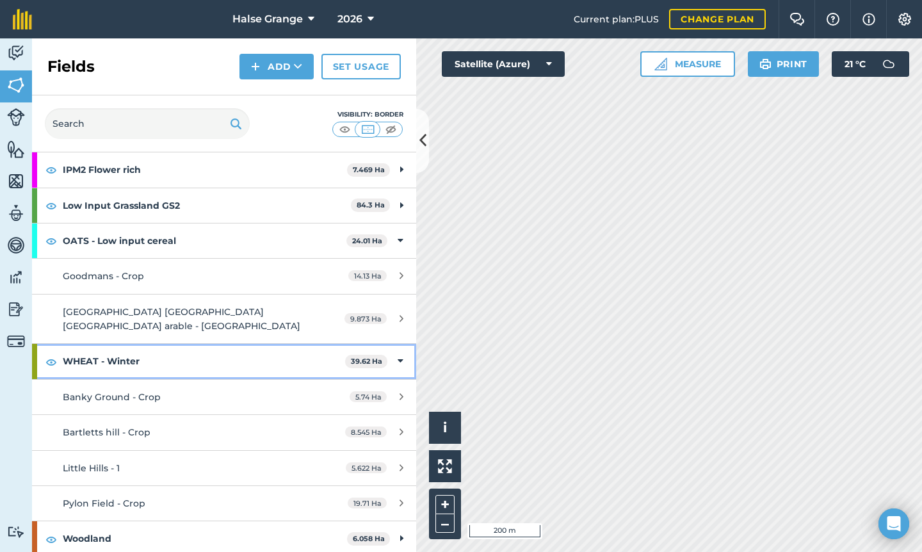
scroll to position [272, 0]
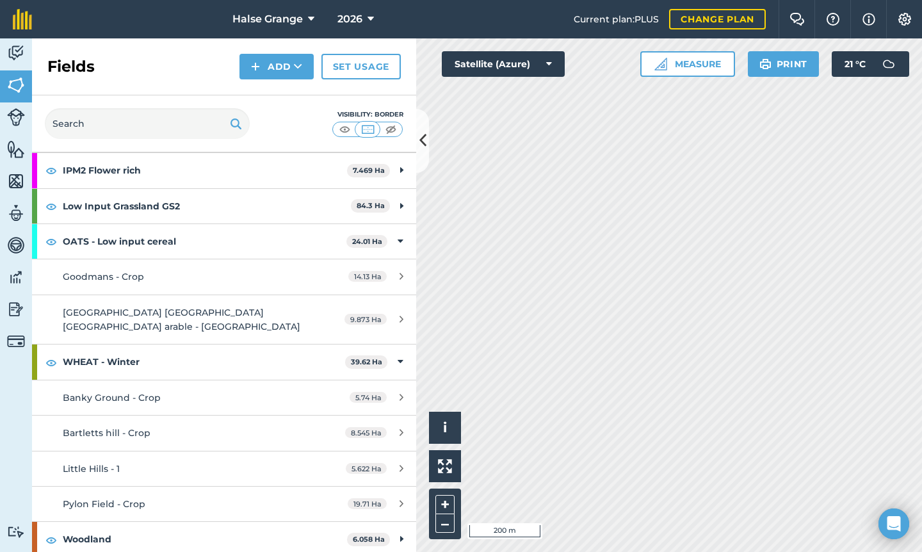
click at [181, 466] on div "Little Hills - 1" at bounding box center [183, 469] width 241 height 14
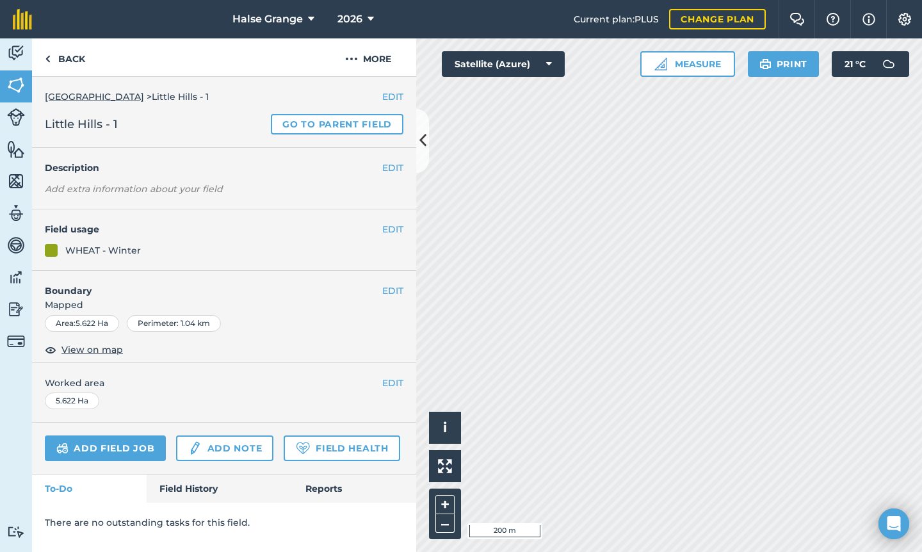
click at [394, 95] on button "EDIT" at bounding box center [392, 97] width 21 height 14
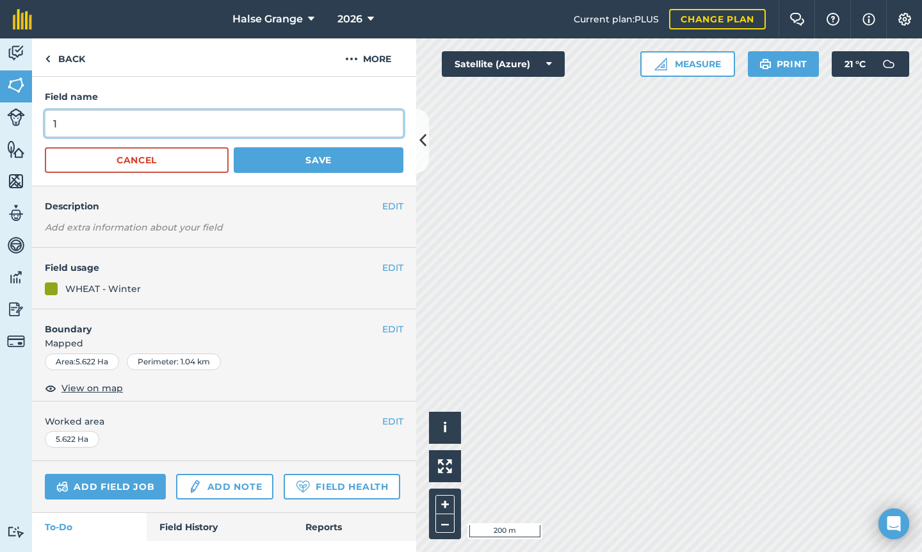
click at [129, 127] on input "1" at bounding box center [224, 123] width 358 height 27
type input "Crop"
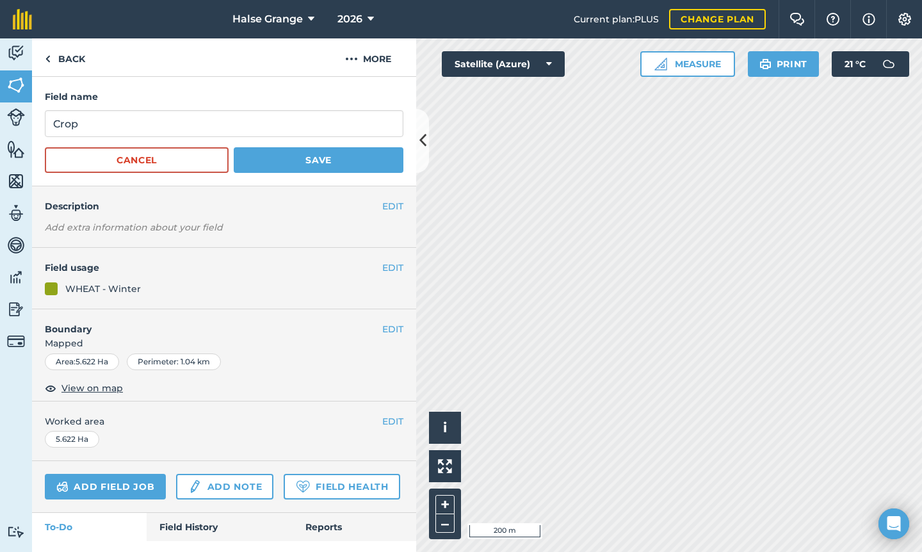
click at [312, 159] on button "Save" at bounding box center [319, 160] width 170 height 26
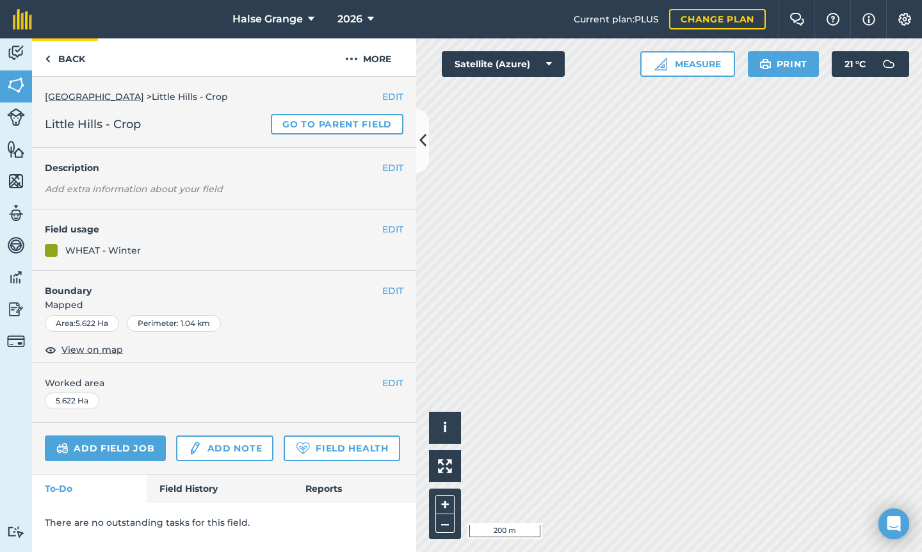
click at [79, 58] on link "Back" at bounding box center [65, 57] width 66 height 38
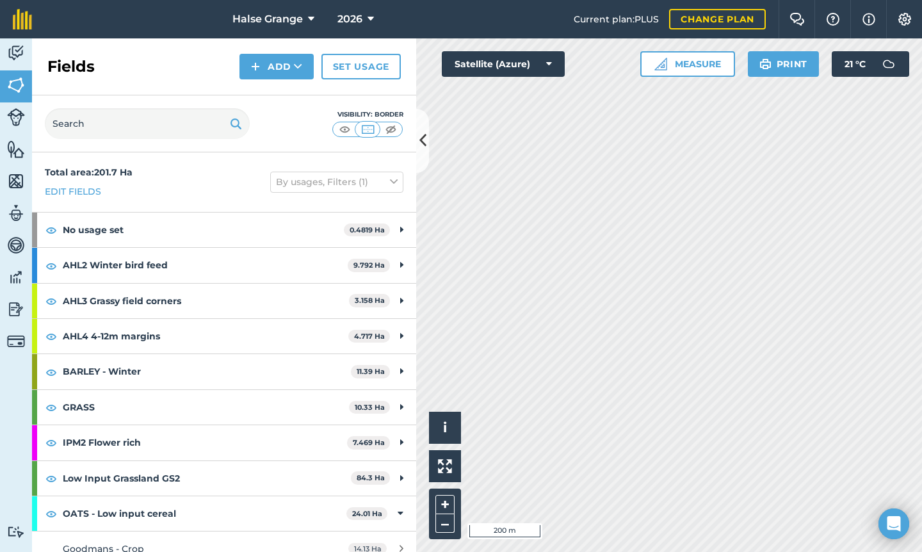
click at [72, 61] on h2 "Fields" at bounding box center [70, 66] width 47 height 20
click at [13, 93] on img at bounding box center [16, 85] width 18 height 19
